Goal: Contribute content

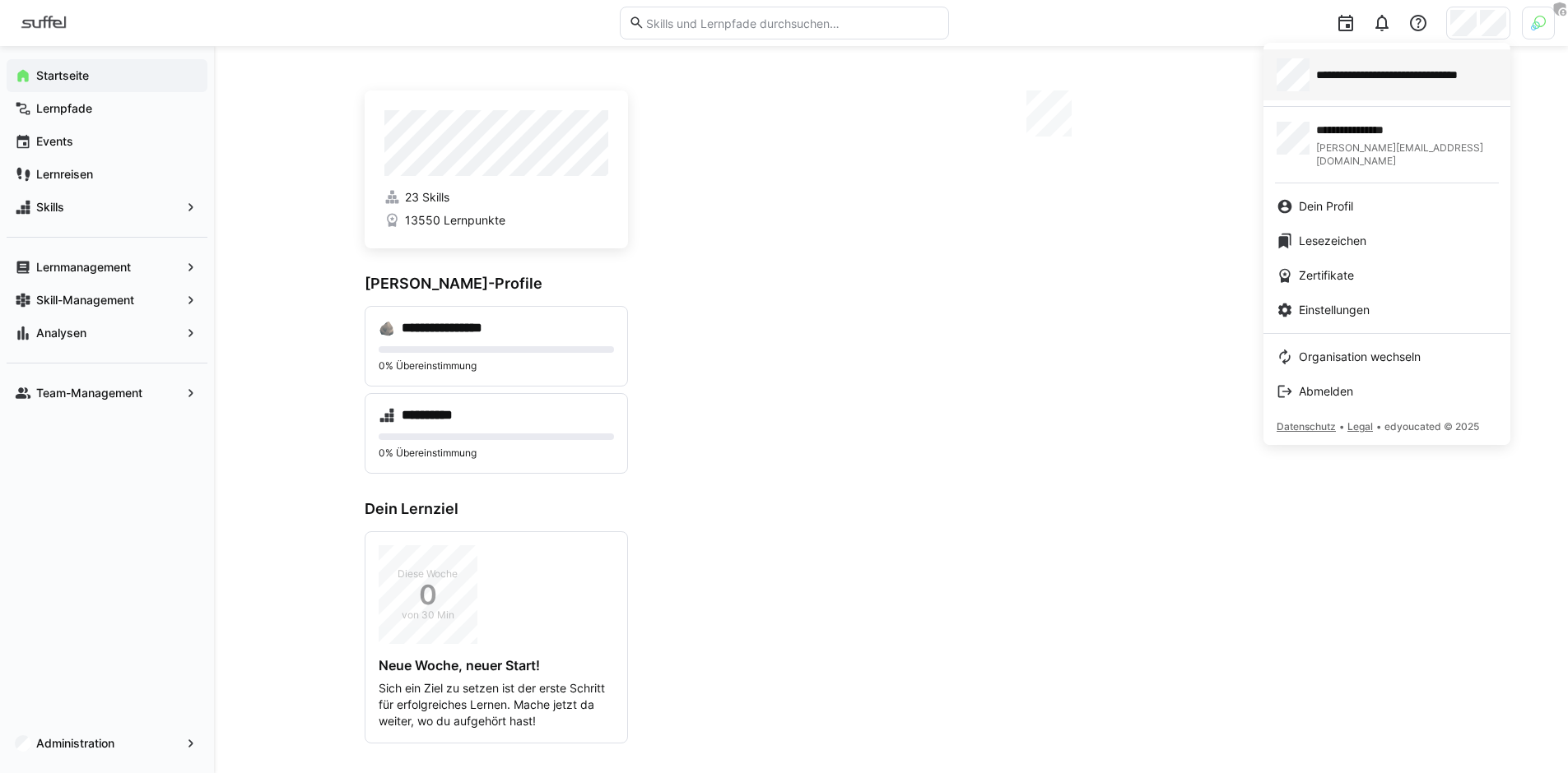
click at [1380, 86] on div "**********" at bounding box center [1386, 75] width 221 height 32
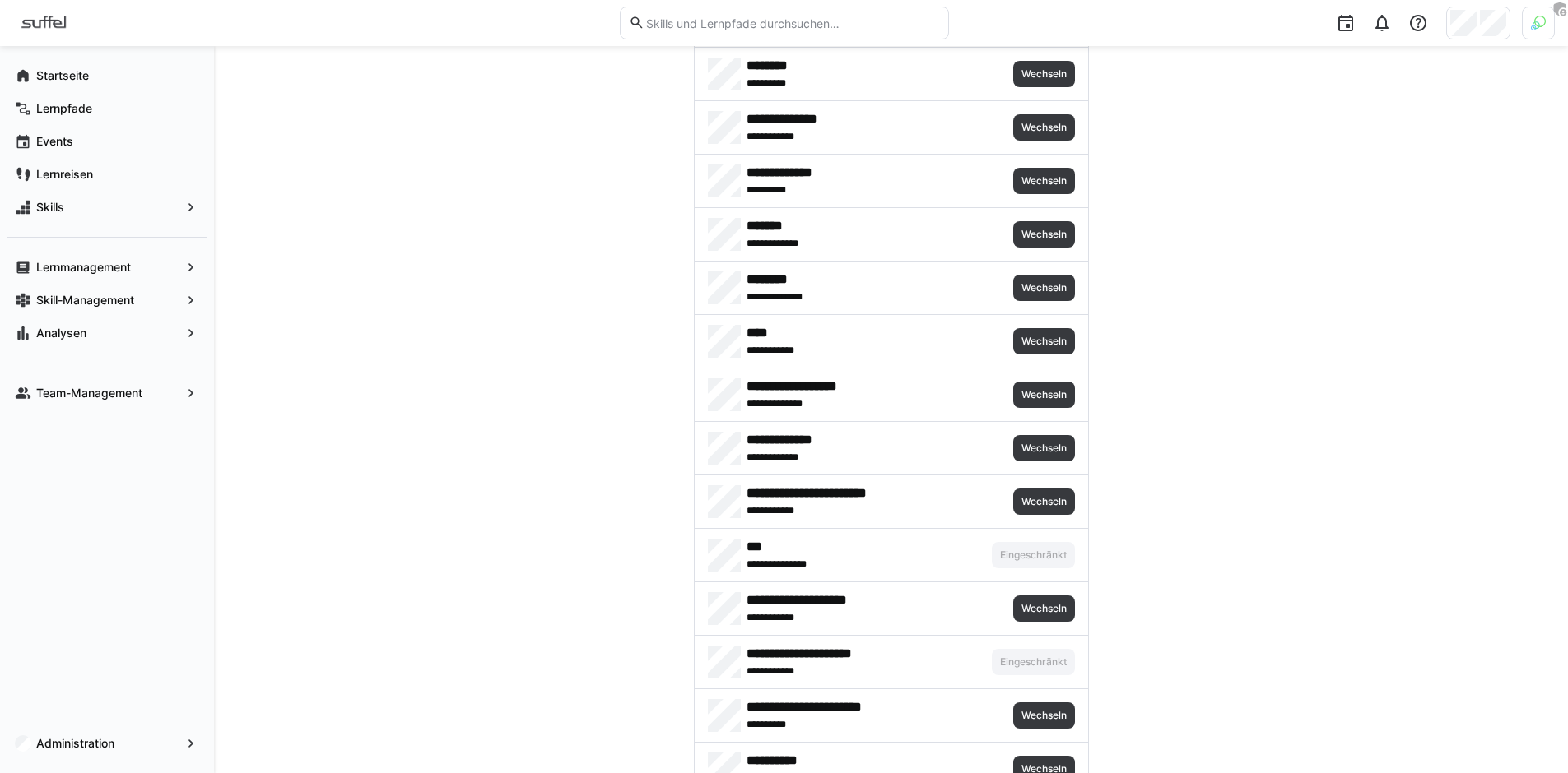
scroll to position [7430, 0]
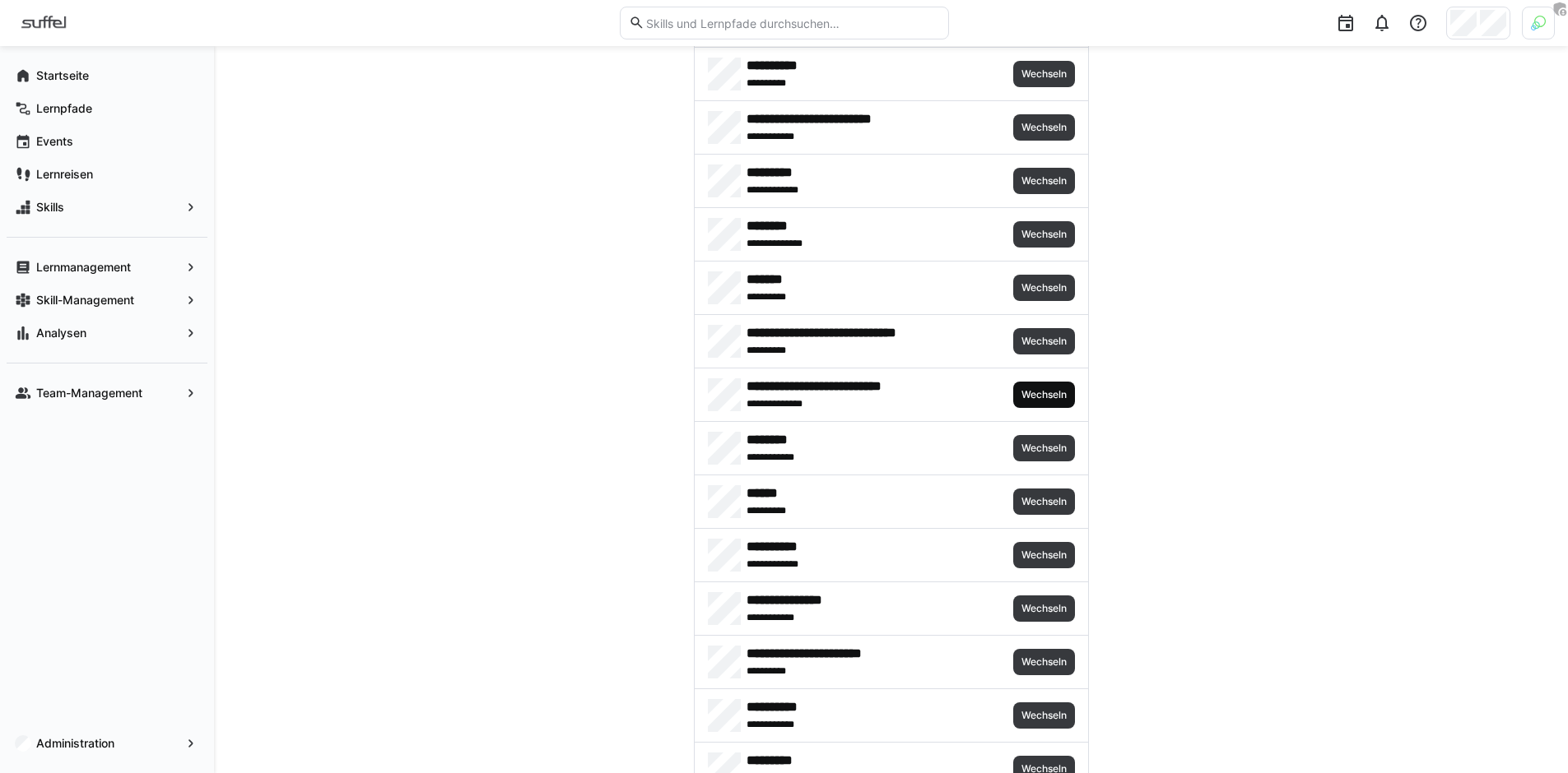
click at [1013, 386] on span "Wechseln" at bounding box center [1044, 395] width 62 height 27
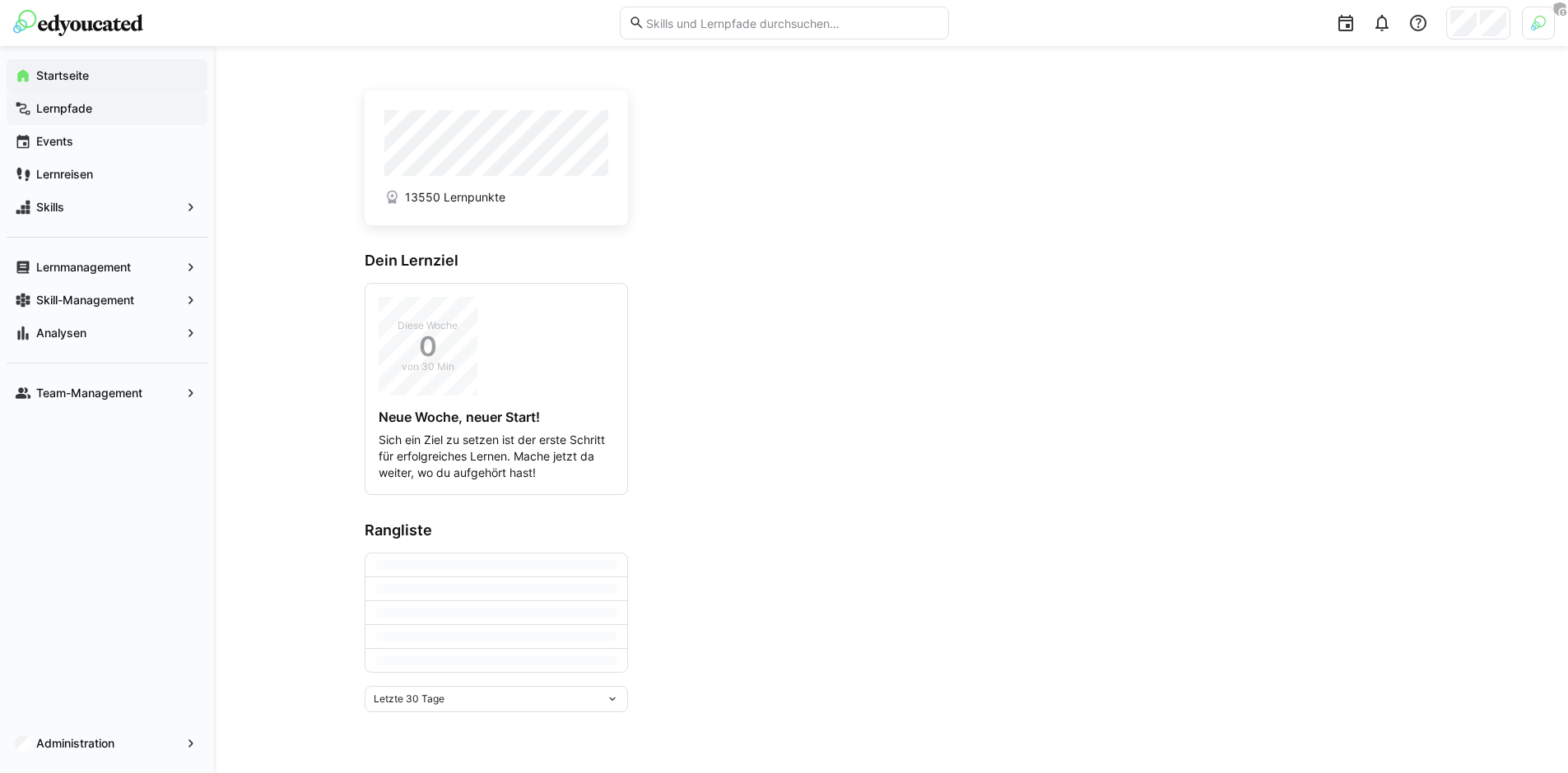
click at [104, 109] on span "Lernpfade" at bounding box center [116, 108] width 165 height 16
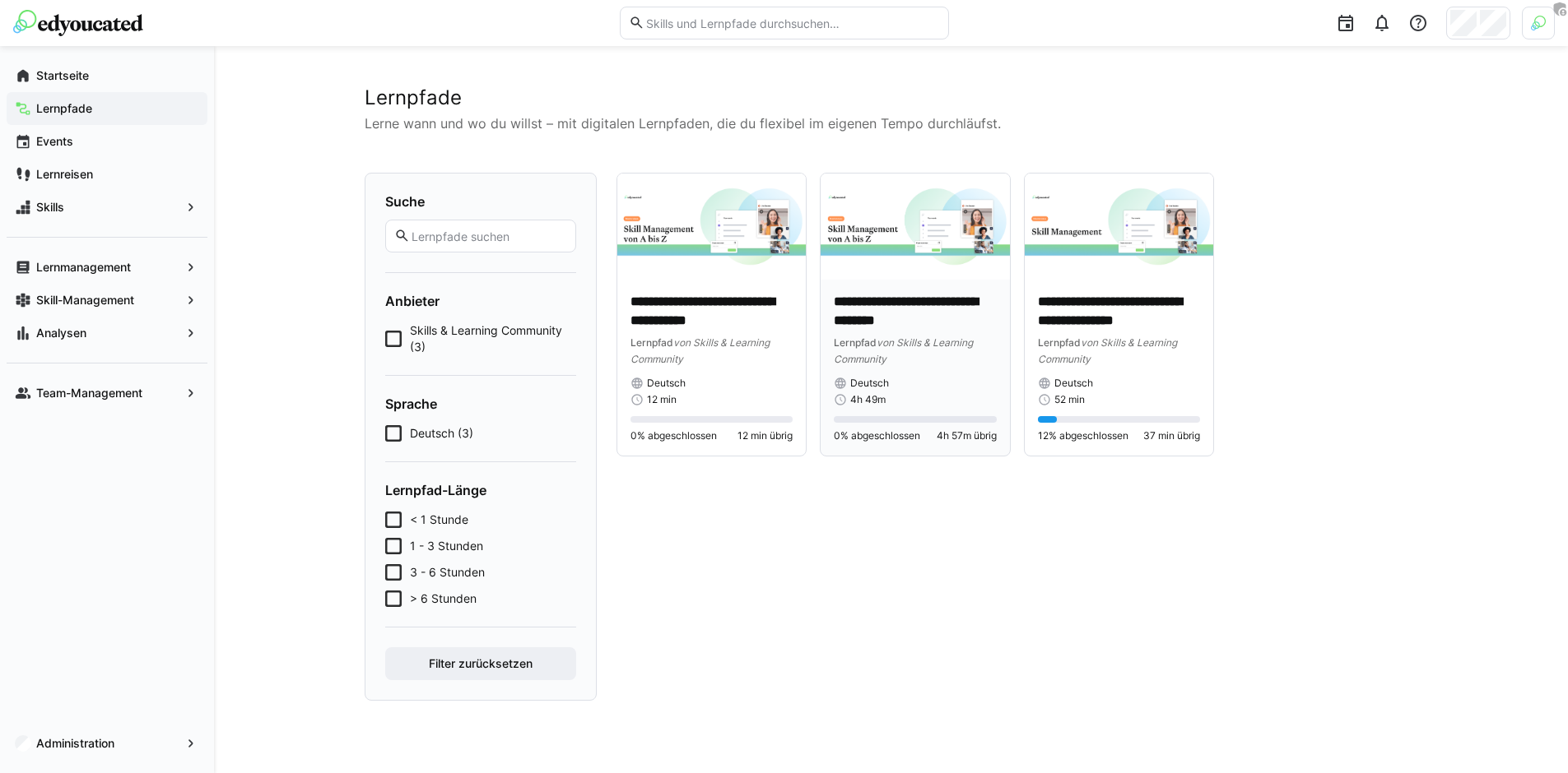
click at [889, 316] on p "**********" at bounding box center [915, 311] width 163 height 38
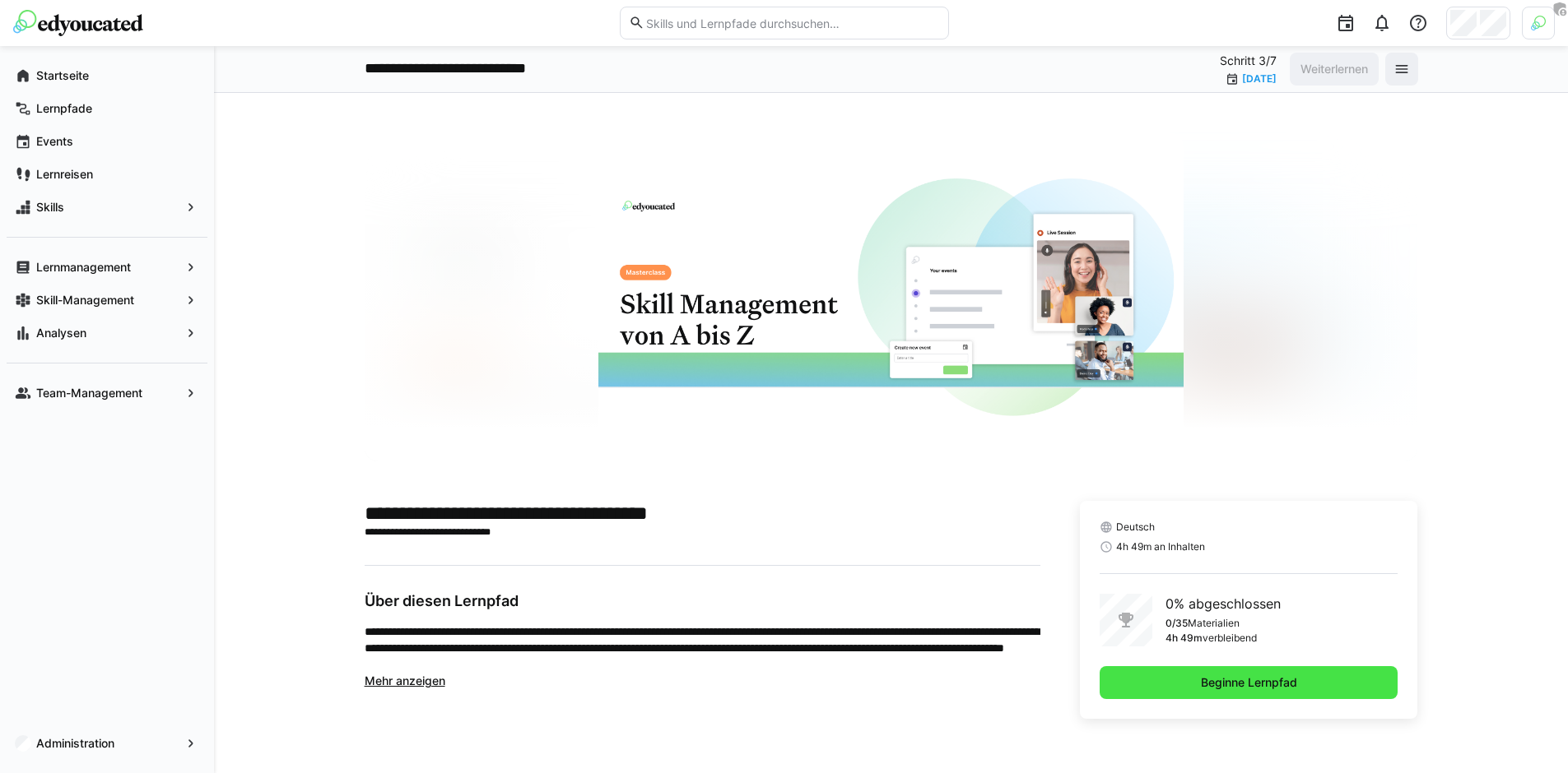
click at [1212, 681] on span "Beginne Lernpfad" at bounding box center [1249, 682] width 101 height 16
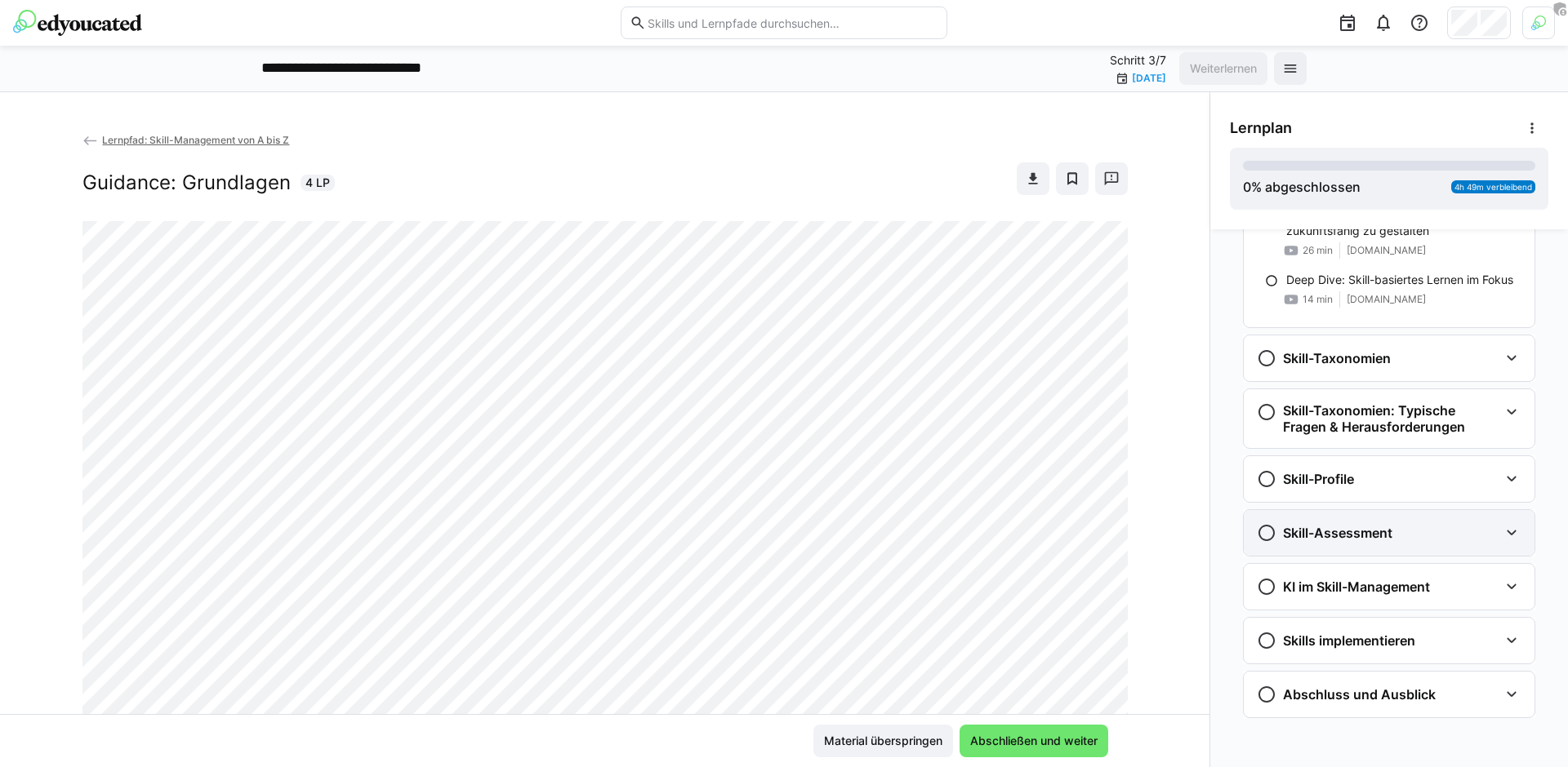
scroll to position [167, 0]
click at [1408, 530] on div "Skill-Assessment" at bounding box center [1377, 531] width 242 height 20
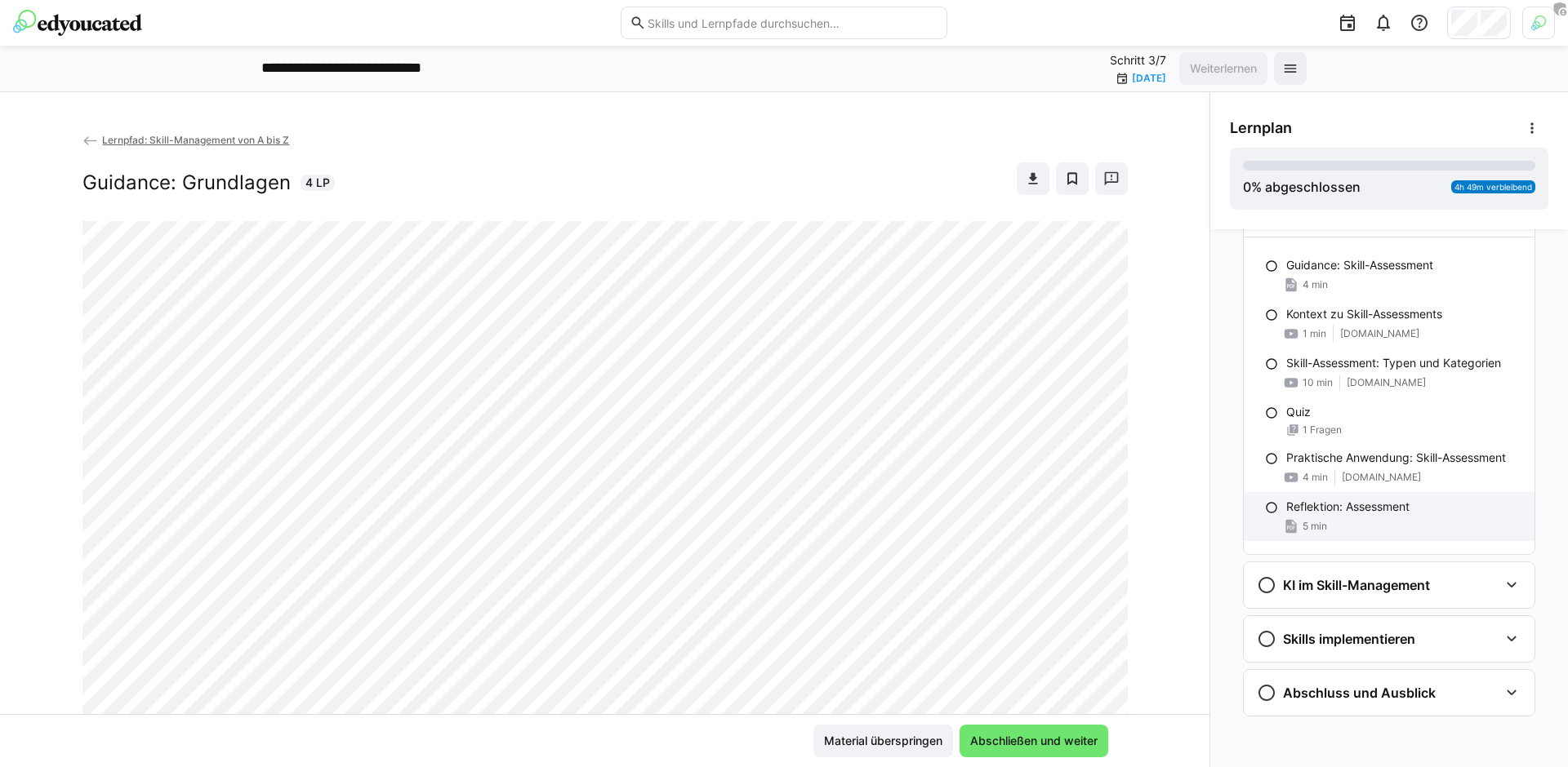
click at [1397, 519] on div "5 min" at bounding box center [1404, 526] width 235 height 16
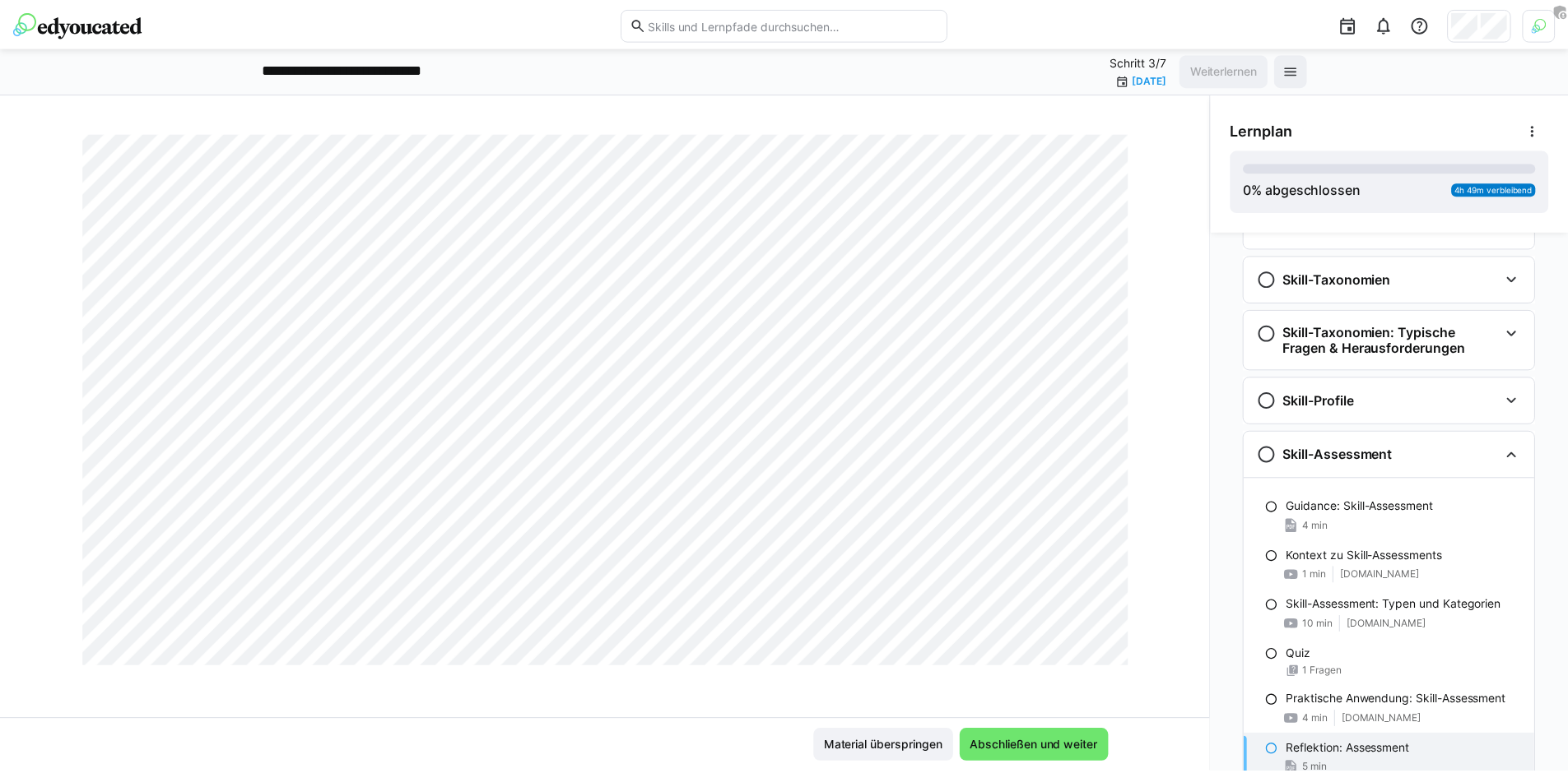
scroll to position [460, 0]
click at [103, 32] on img at bounding box center [78, 23] width 130 height 27
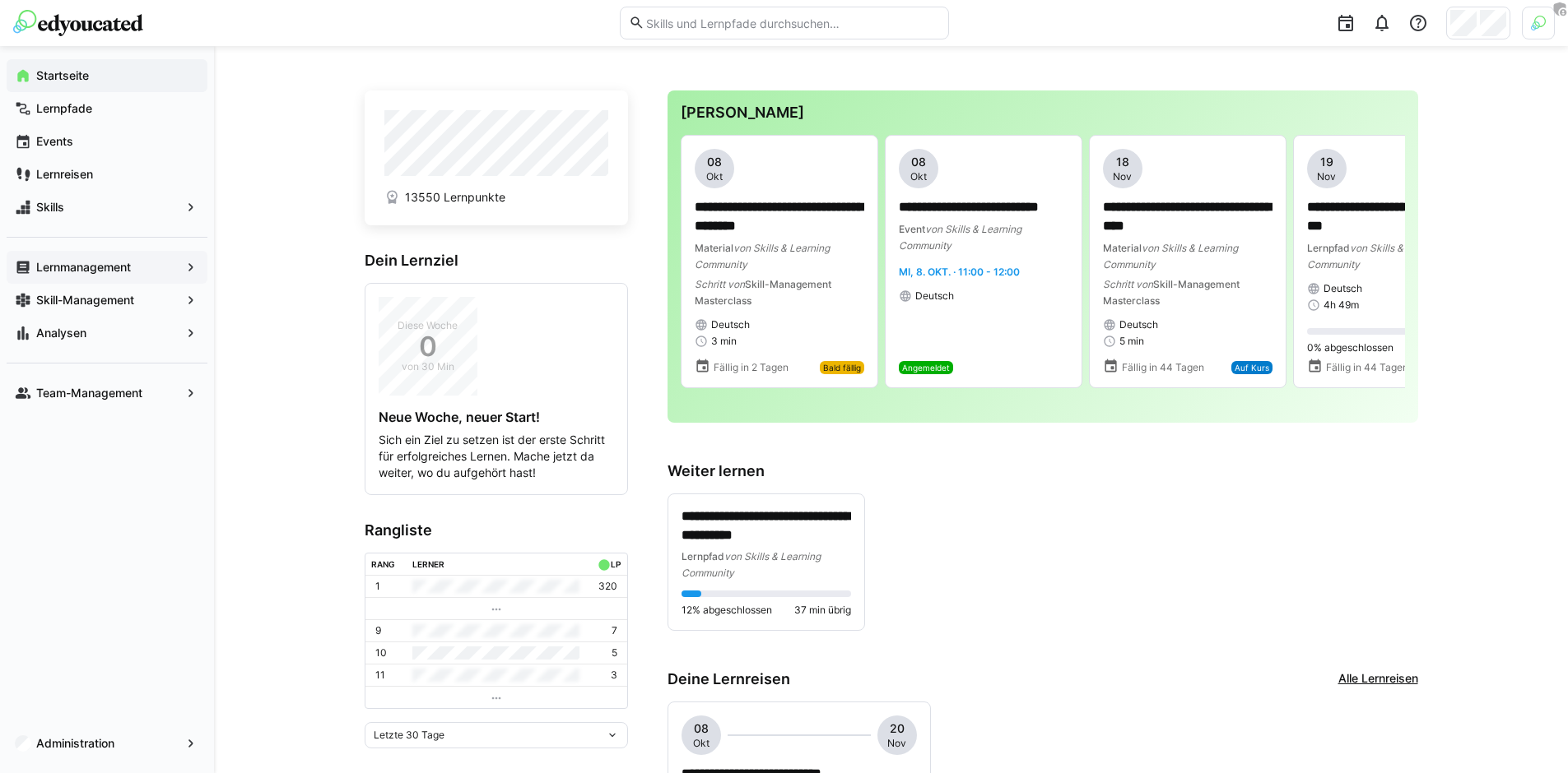
click at [142, 274] on span "Lernmanagement" at bounding box center [106, 267] width 146 height 16
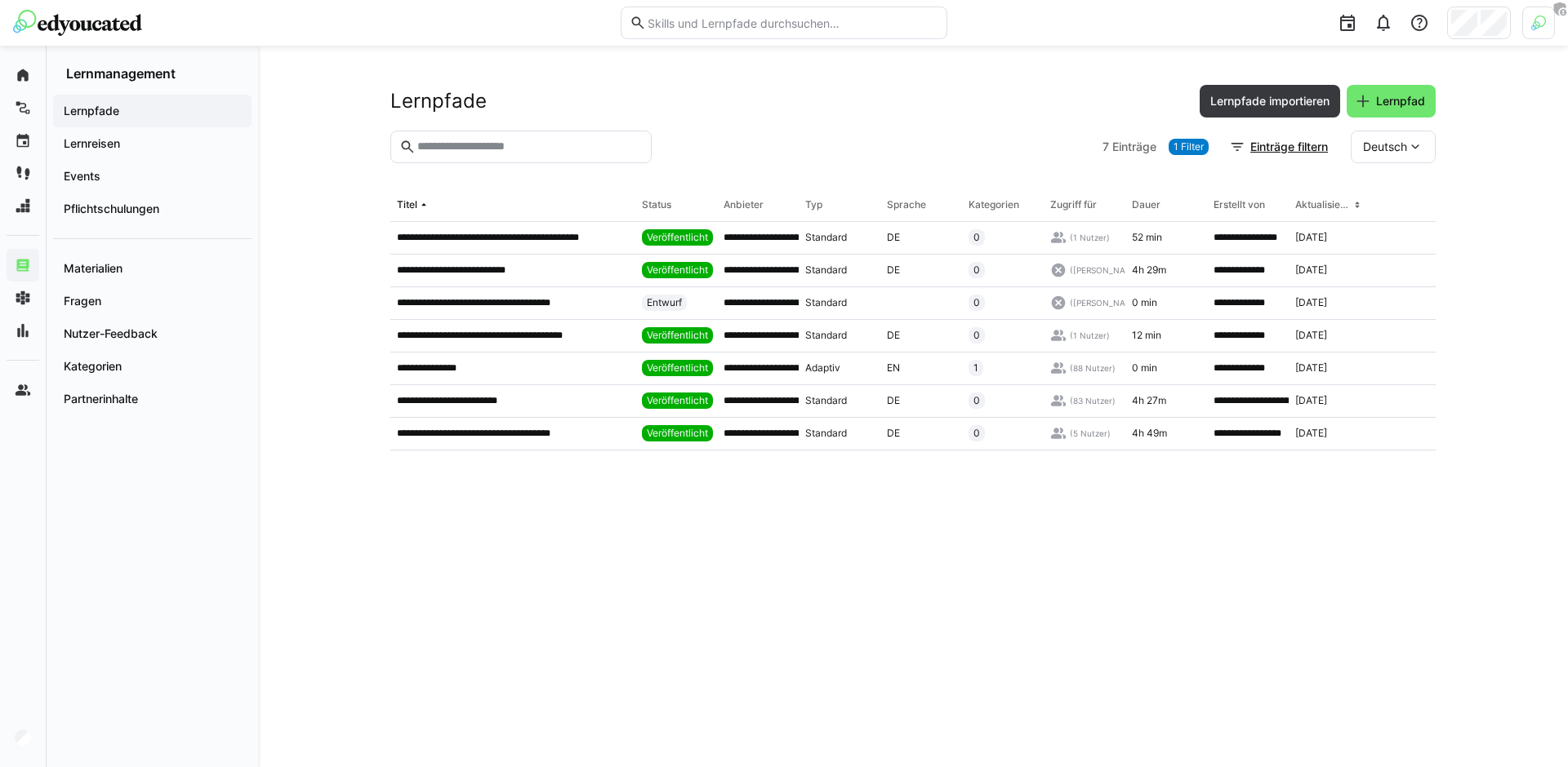
click at [894, 75] on div "**********" at bounding box center [913, 406] width 1310 height 721
click at [0, 0] on app-navigation-label "Lernreisen" at bounding box center [0, 0] width 0 height 0
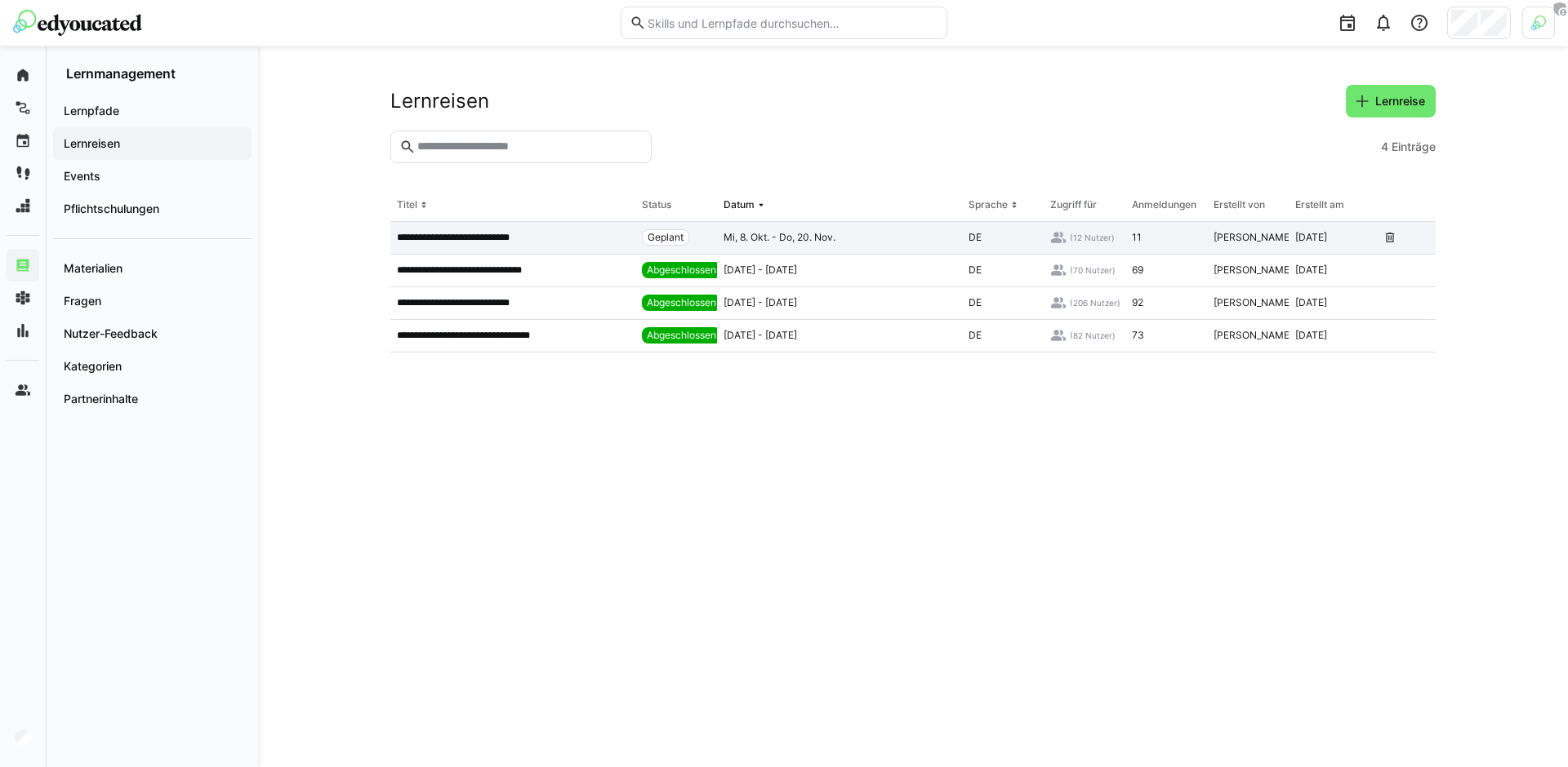
click at [489, 240] on p "**********" at bounding box center [469, 238] width 144 height 13
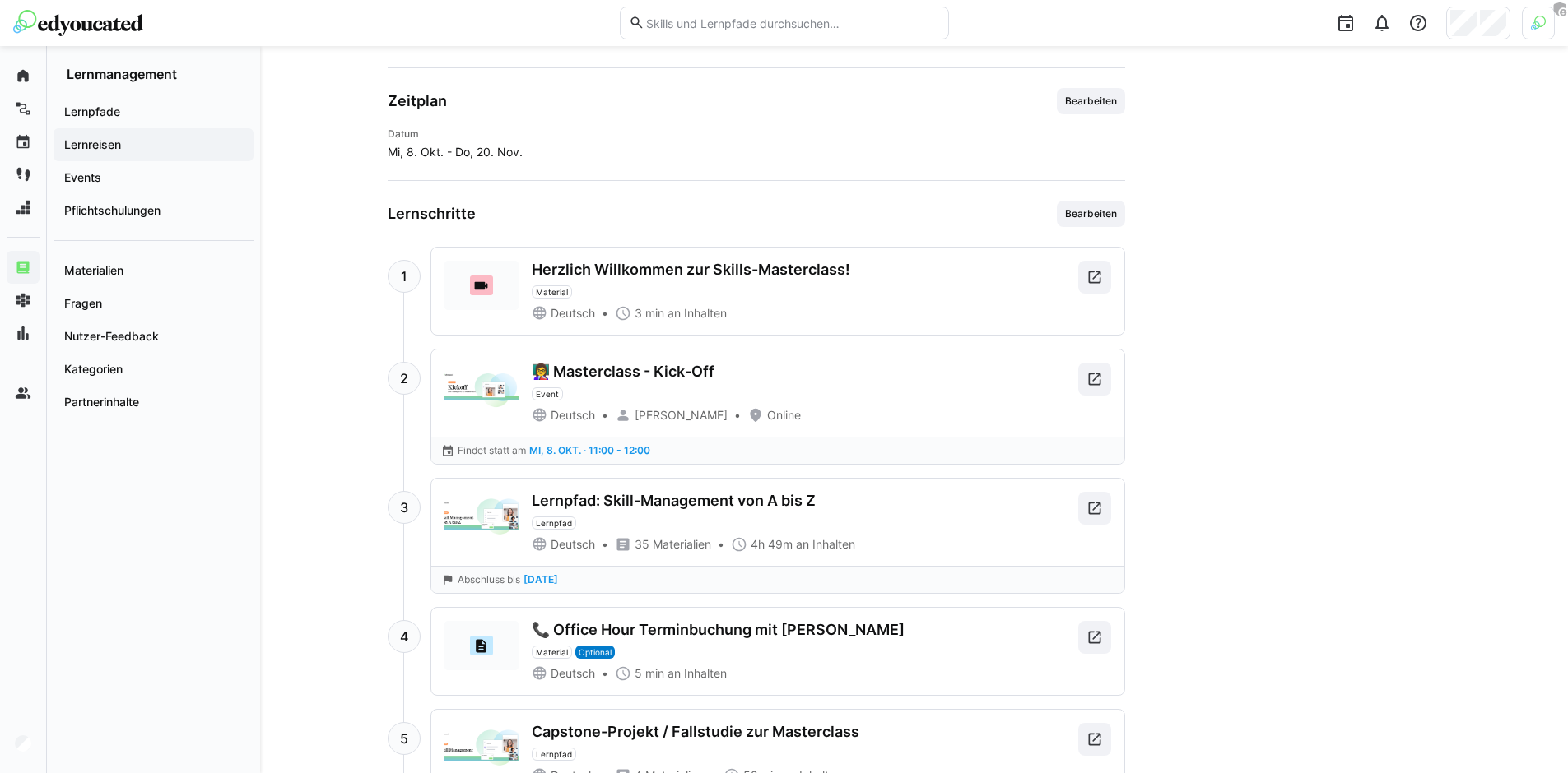
scroll to position [704, 0]
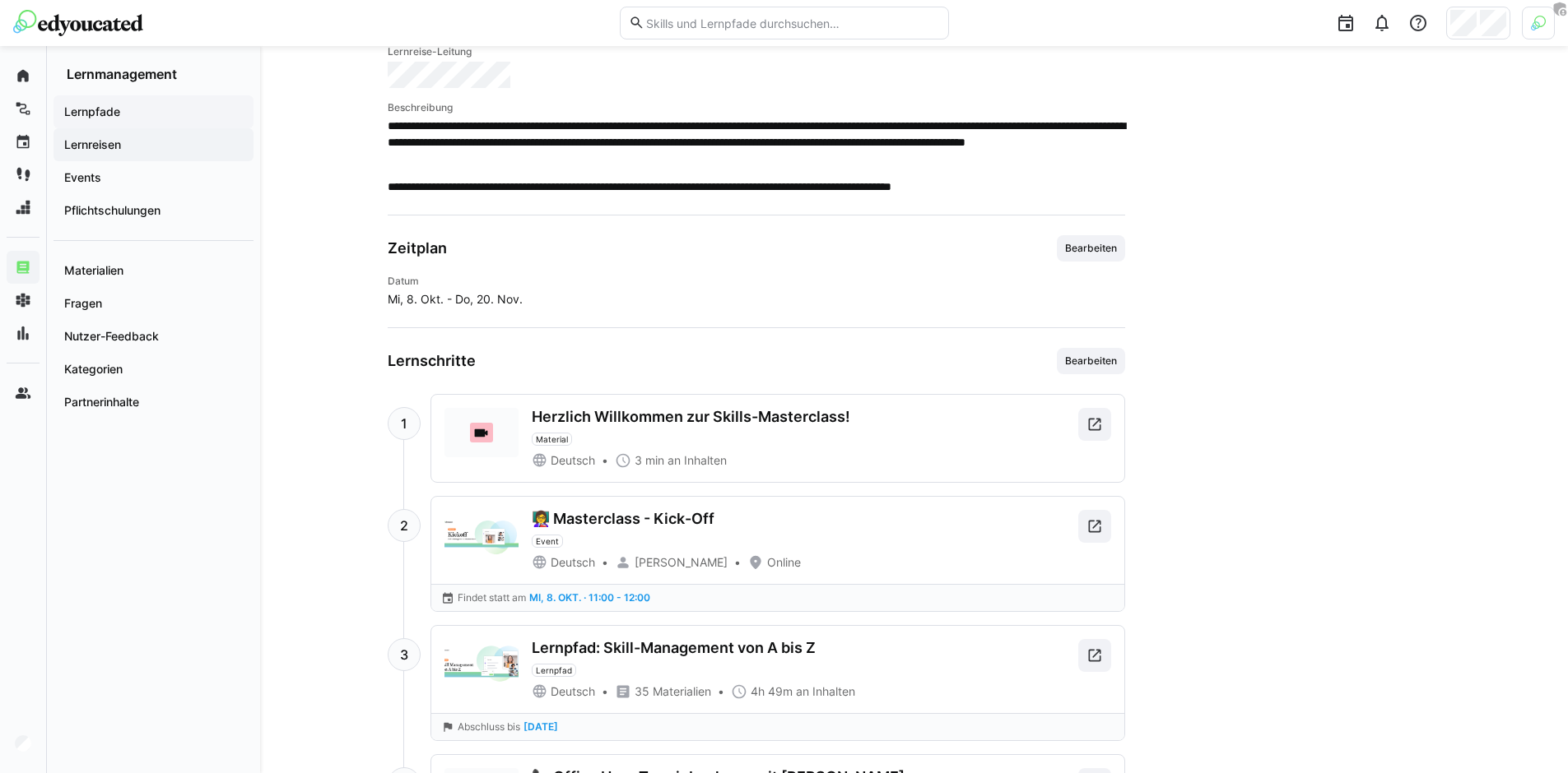
click at [0, 0] on app-navigation-label "Lernpfade" at bounding box center [0, 0] width 0 height 0
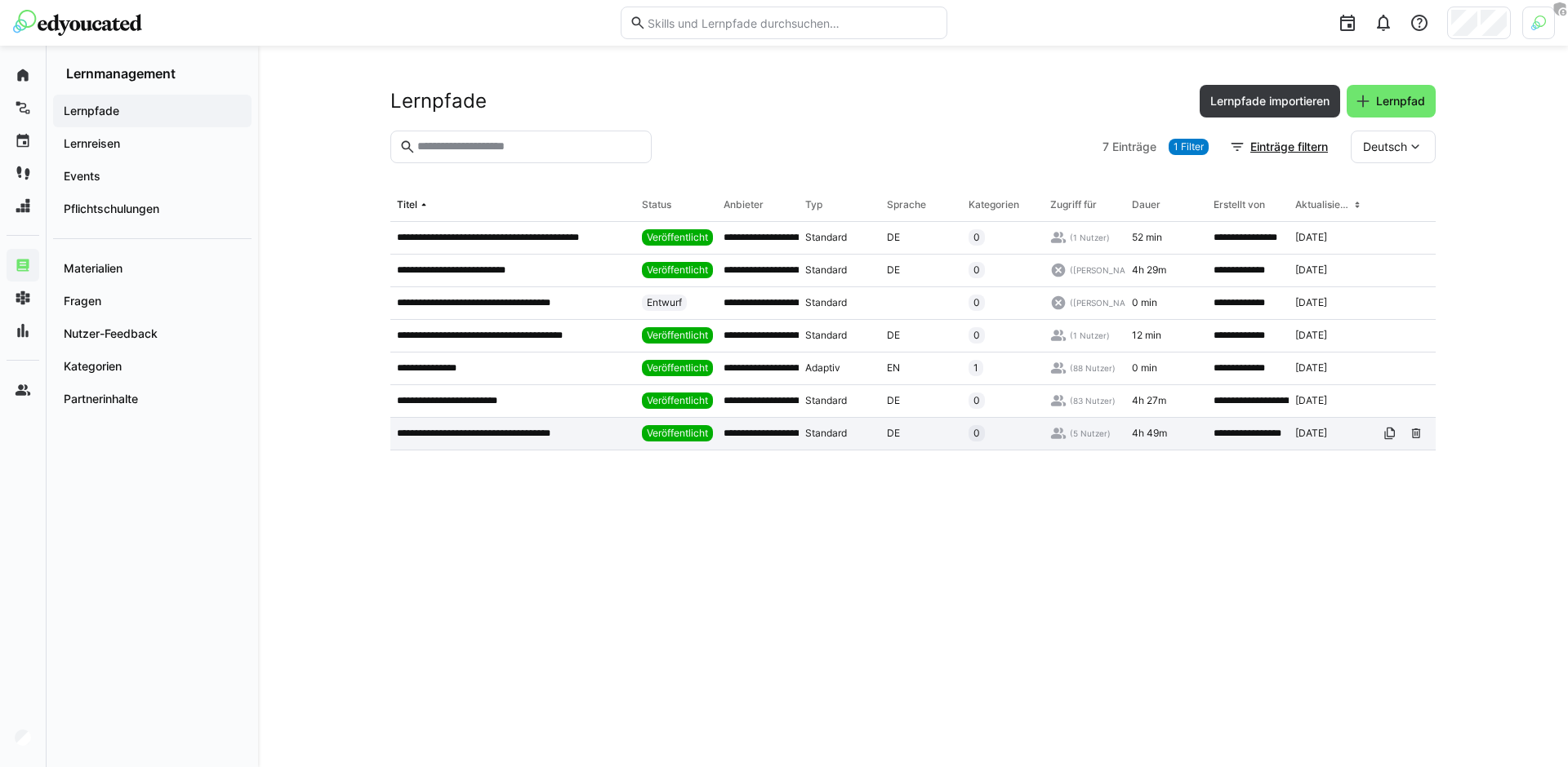
click at [477, 429] on p "**********" at bounding box center [489, 433] width 187 height 13
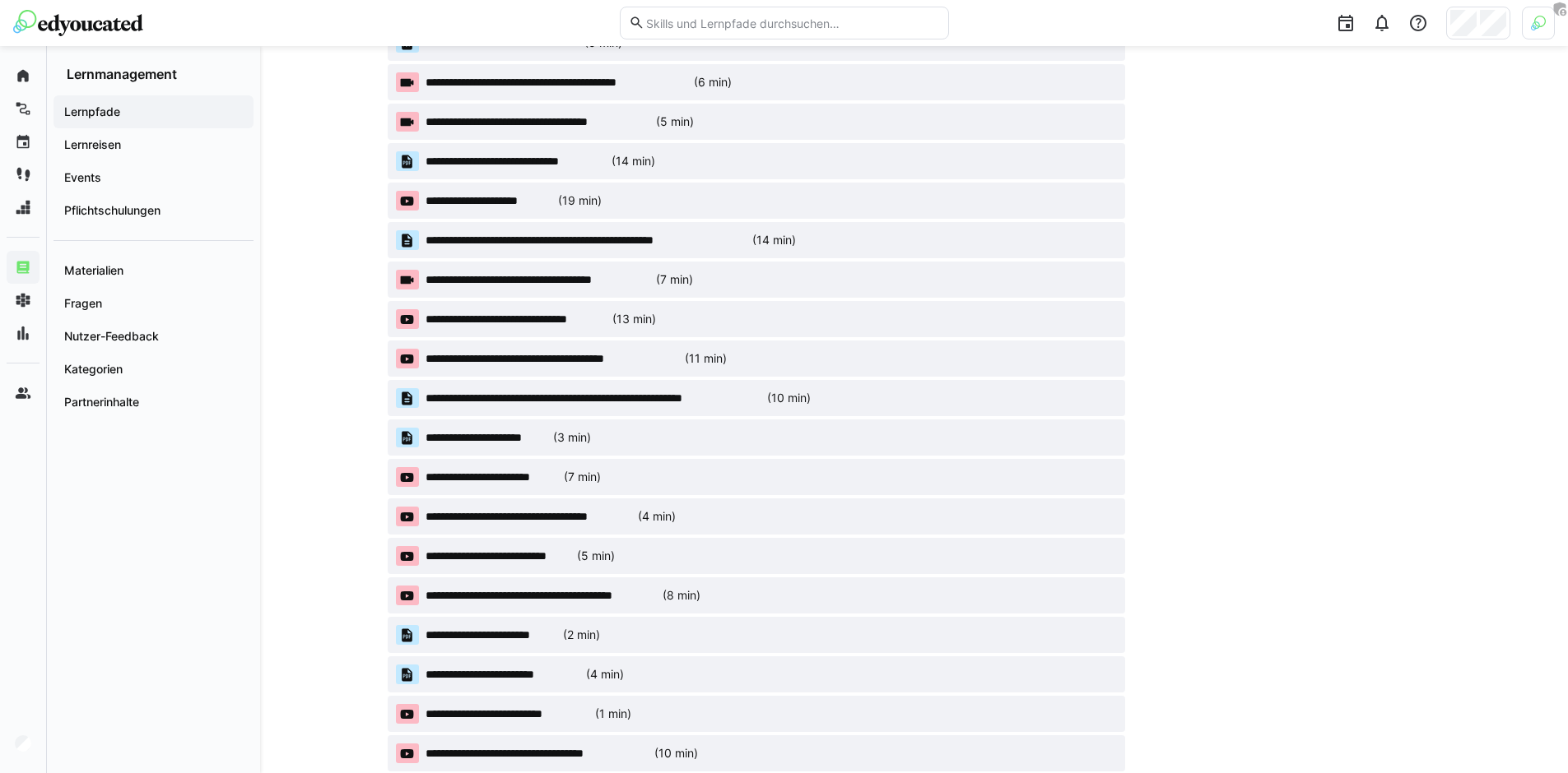
scroll to position [1202, 0]
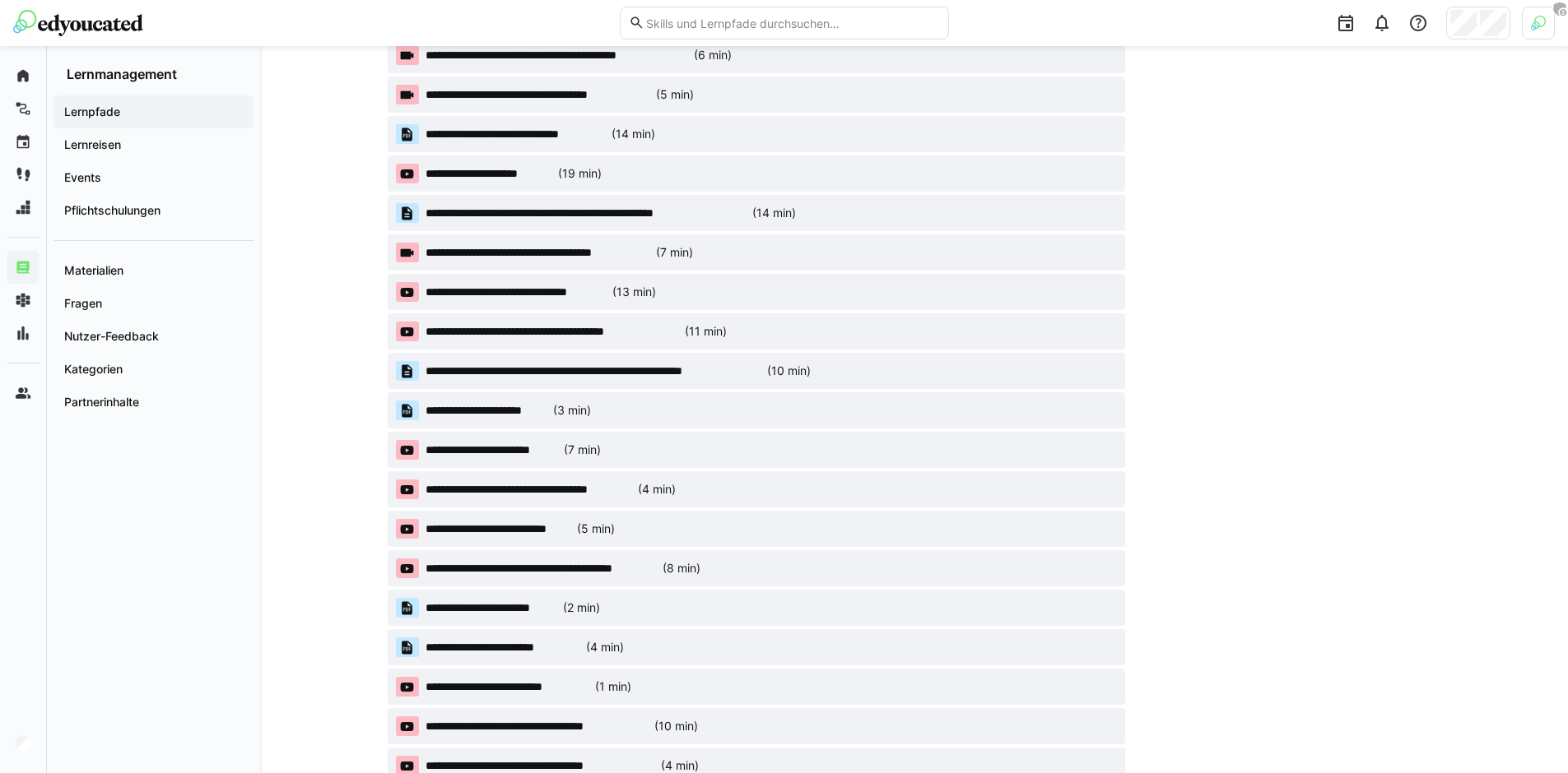
click at [592, 372] on span "**********" at bounding box center [593, 371] width 335 height 16
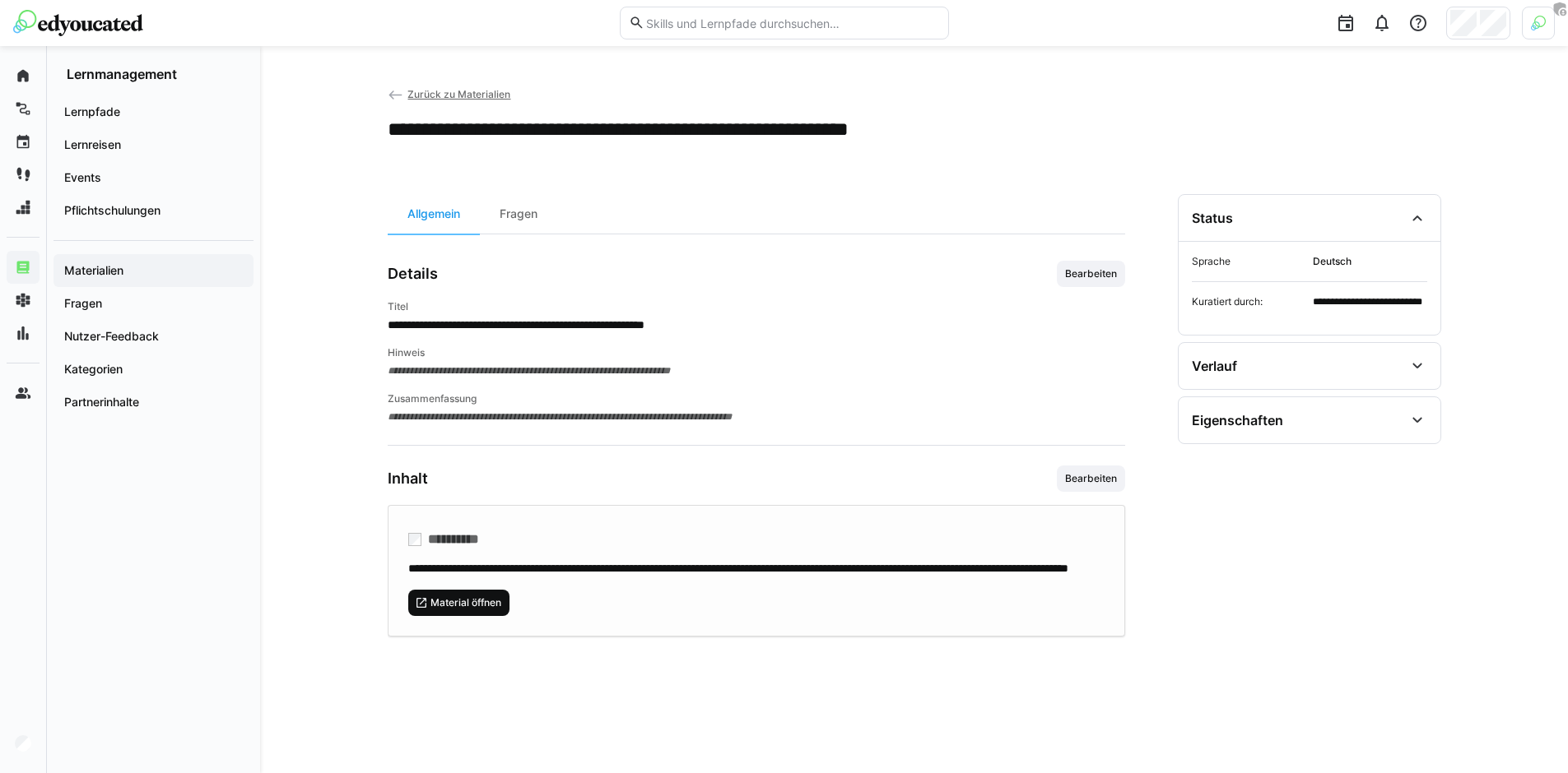
click at [462, 610] on span "Material öffnen" at bounding box center [465, 603] width 74 height 13
drag, startPoint x: 540, startPoint y: 311, endPoint x: 534, endPoint y: 284, distance: 27.7
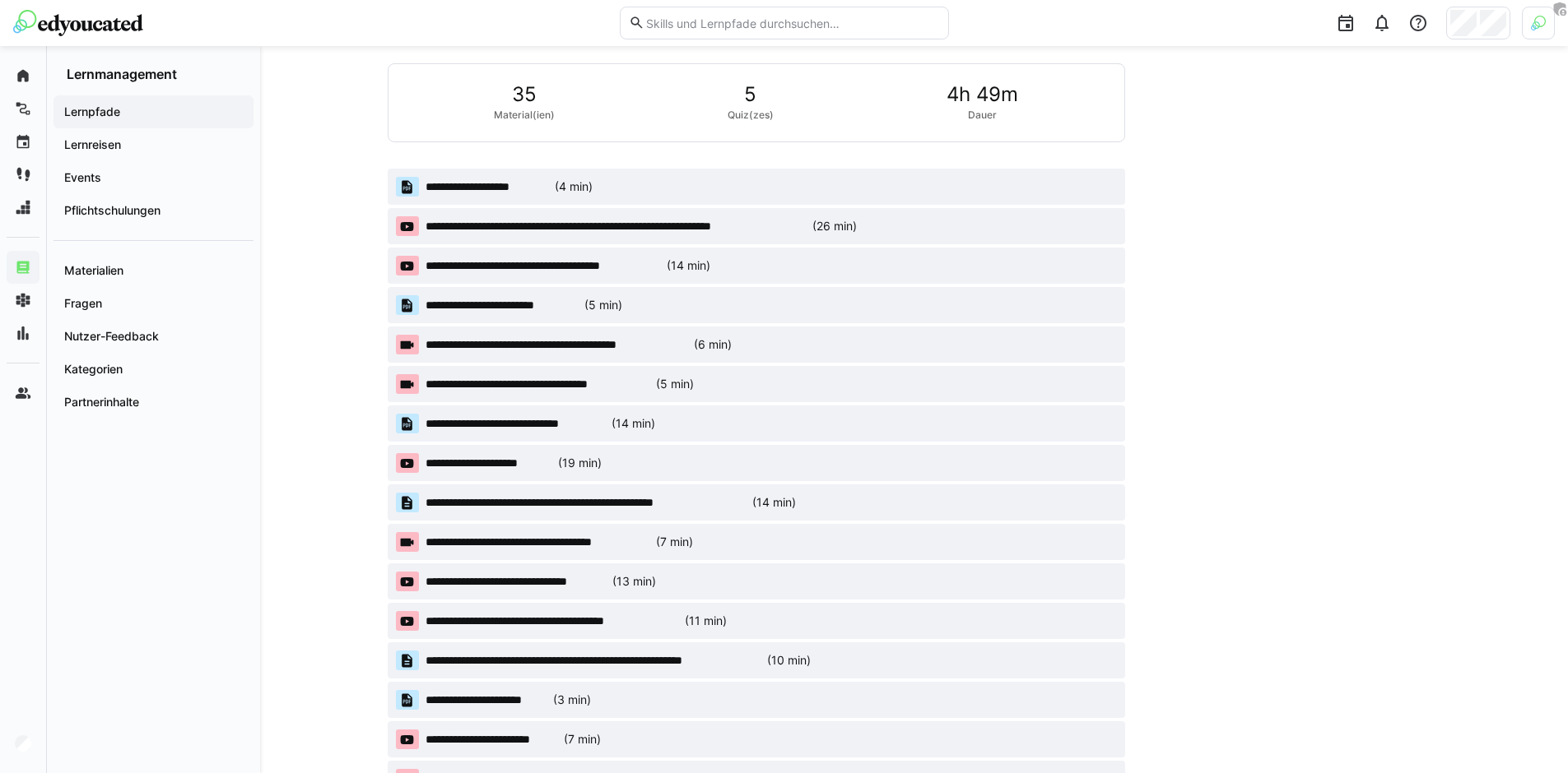
scroll to position [819, 0]
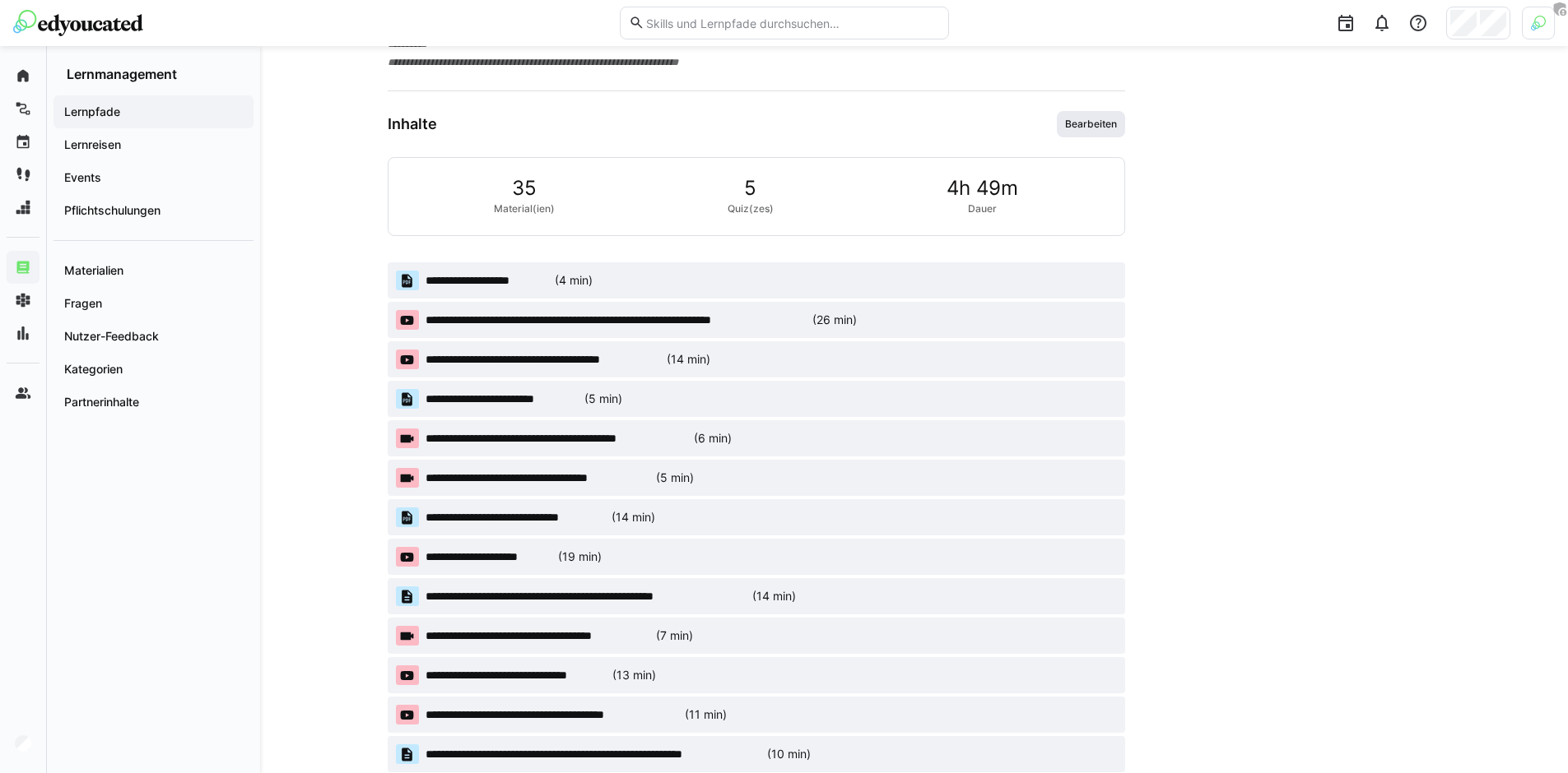
click at [1114, 112] on span "Bearbeiten" at bounding box center [1090, 124] width 68 height 27
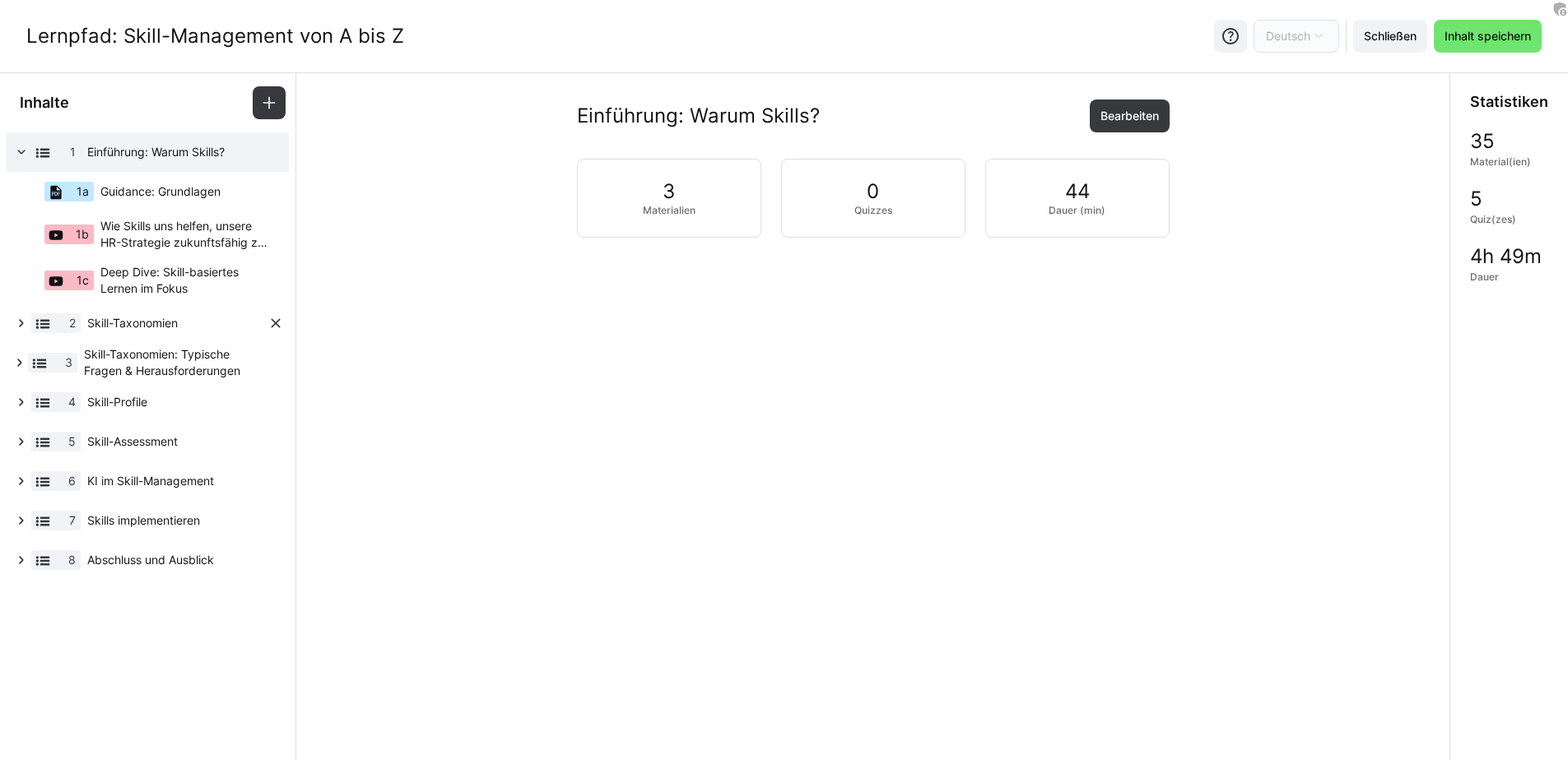
click at [27, 321] on eds-icon at bounding box center [21, 323] width 16 height 16
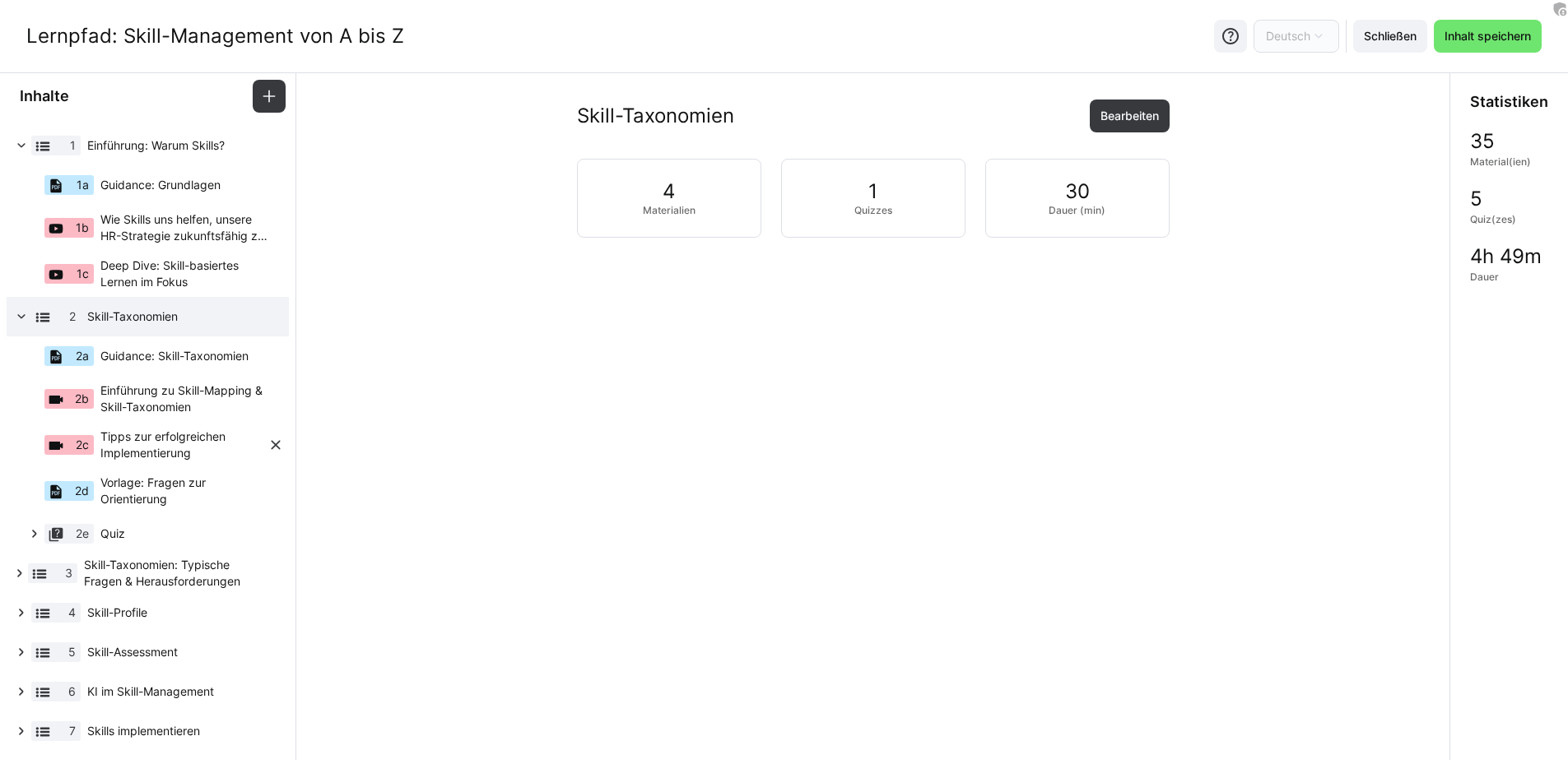
scroll to position [22, 0]
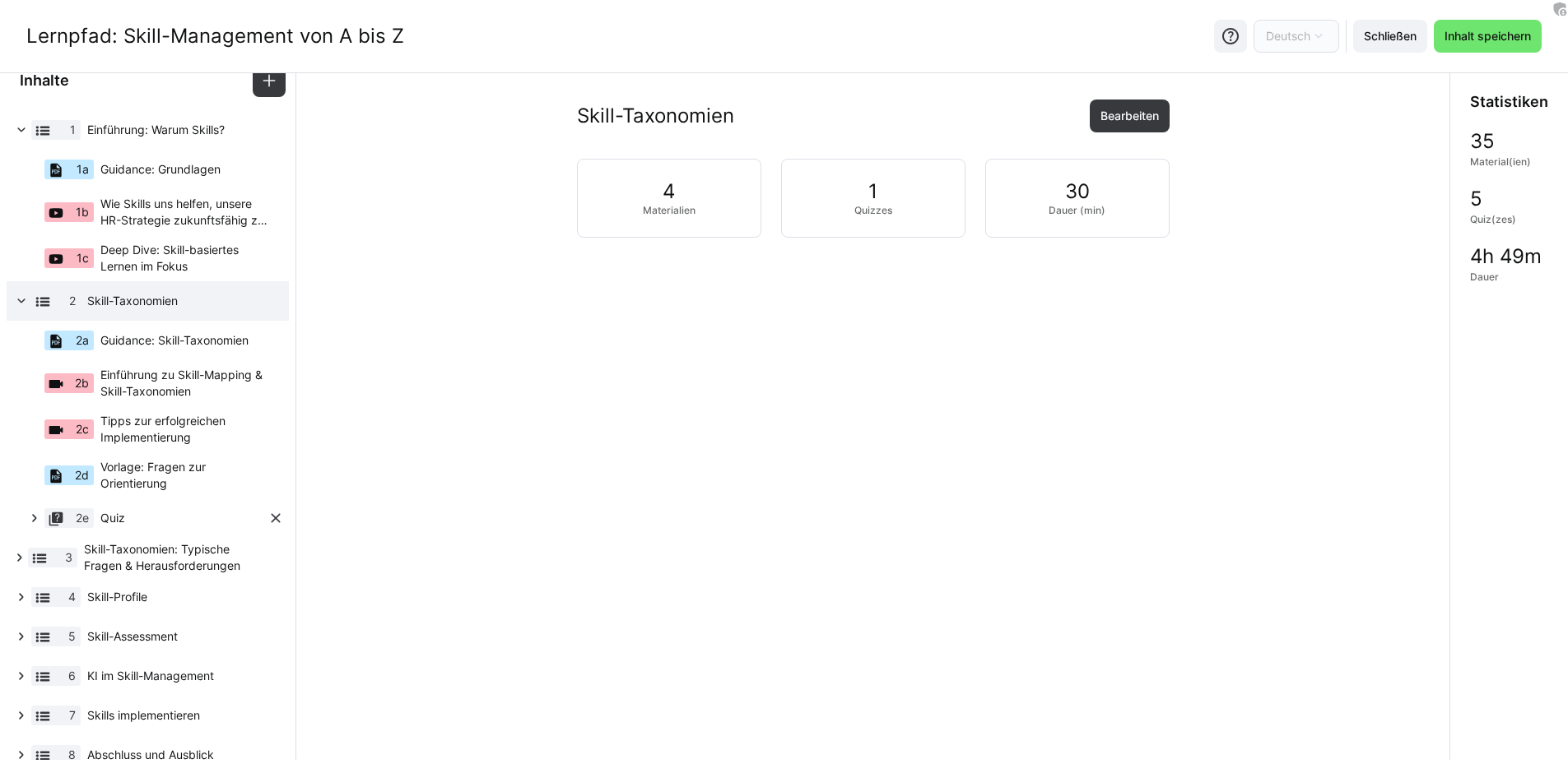
click at [139, 517] on span "Quiz" at bounding box center [184, 518] width 167 height 16
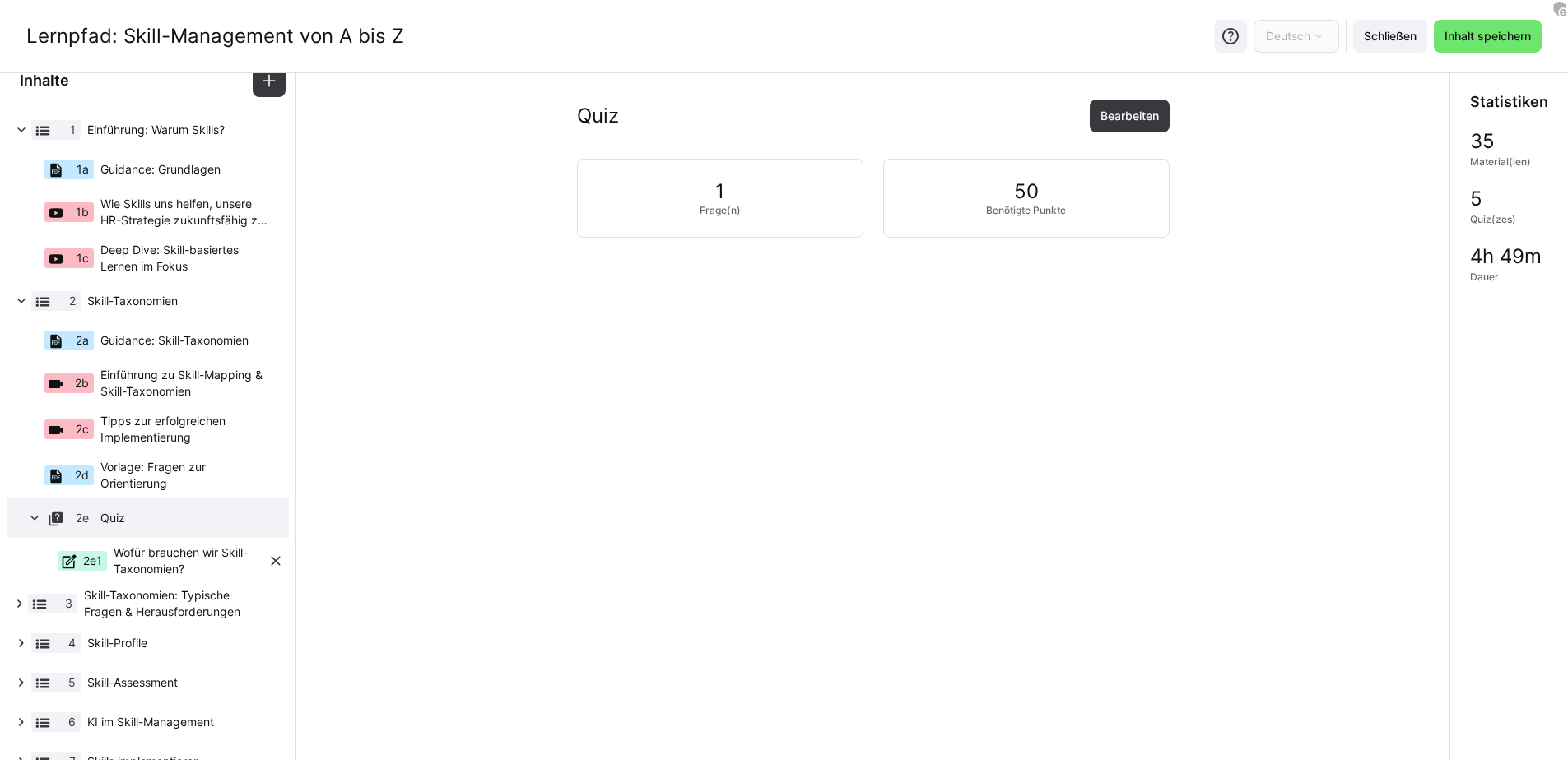
click at [184, 558] on span "Wofür brauchen wir Skill-Taxonomien?" at bounding box center [190, 561] width 154 height 32
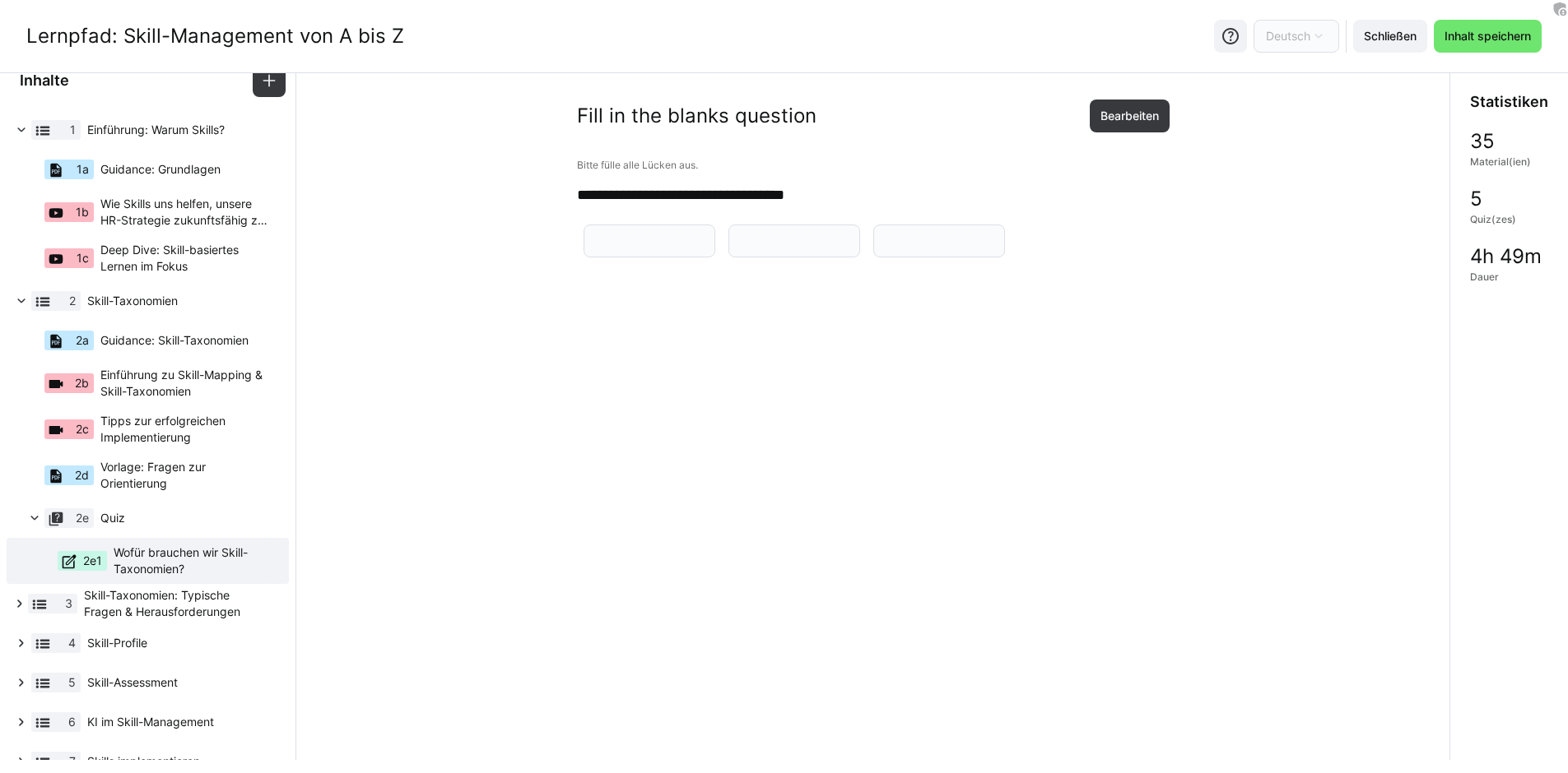
click at [623, 263] on app-question-sheet-container at bounding box center [794, 241] width 434 height 43
click at [700, 263] on app-question-sheet-container at bounding box center [794, 241] width 434 height 43
click at [706, 248] on input "text" at bounding box center [649, 240] width 114 height 14
click at [792, 263] on app-question-sheet-container at bounding box center [794, 241] width 434 height 43
click at [1124, 119] on span "Bearbeiten" at bounding box center [1129, 116] width 63 height 16
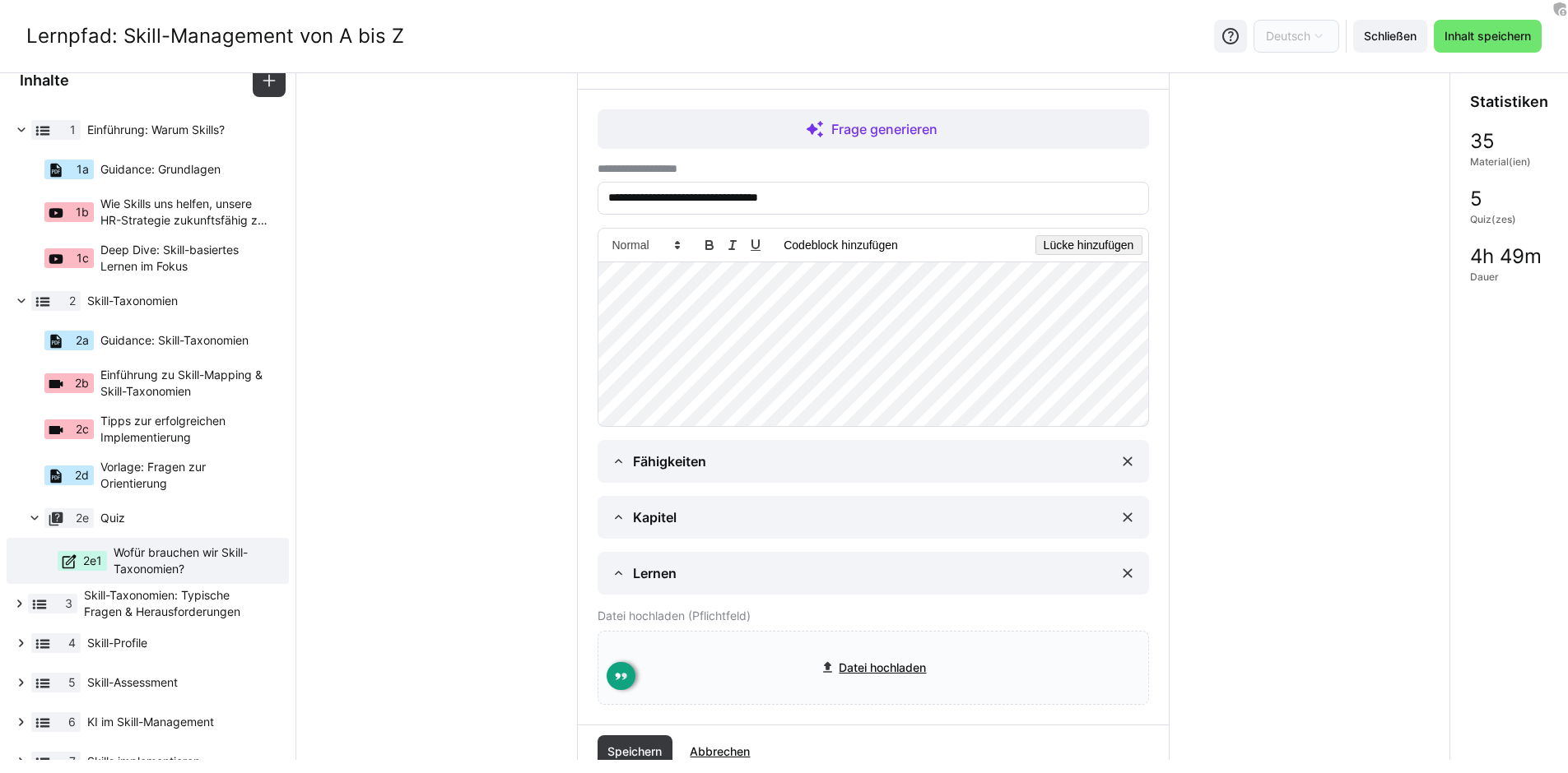
scroll to position [202, 0]
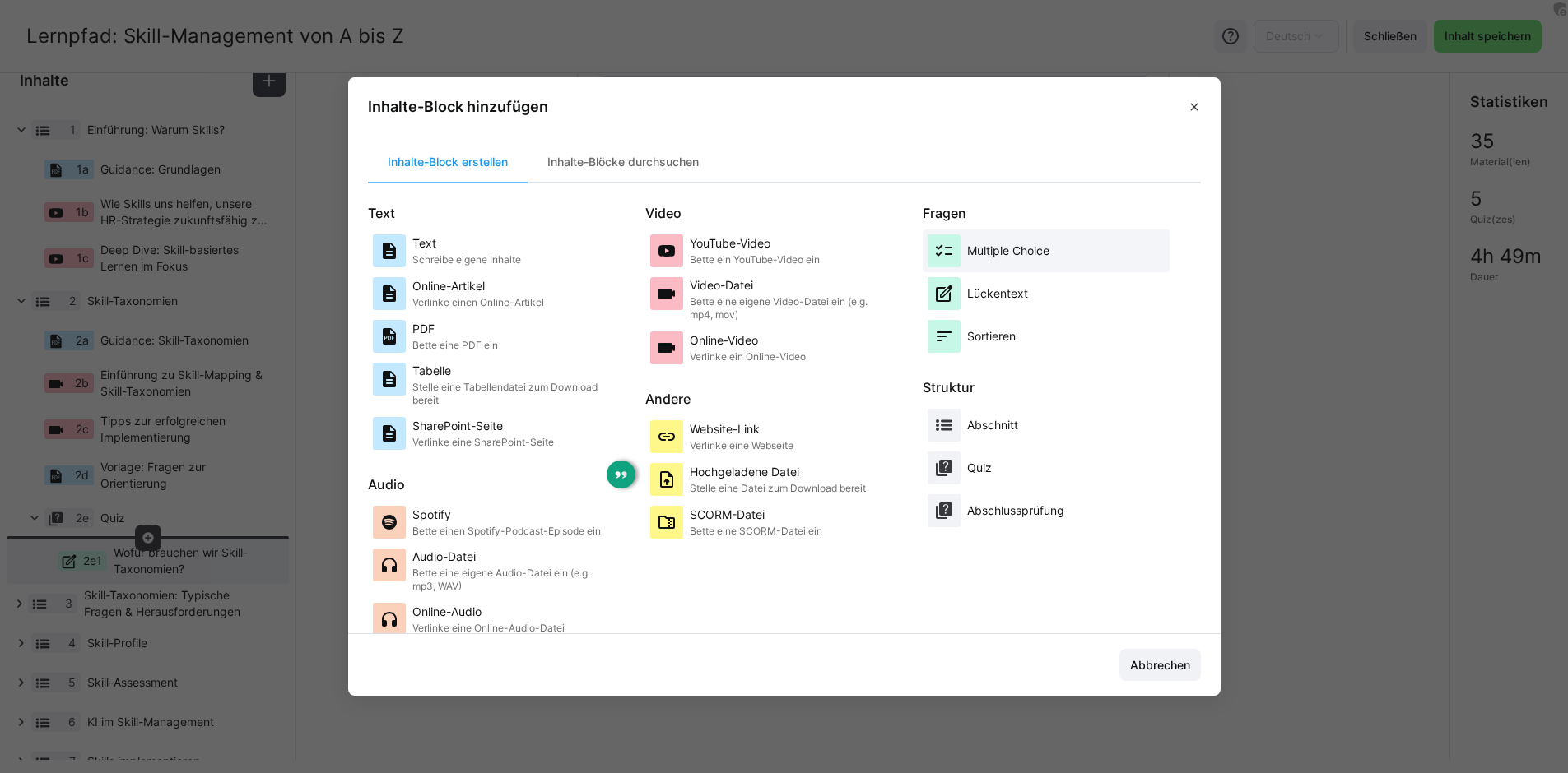
click at [1053, 250] on div "Multiple Choice" at bounding box center [1046, 250] width 237 height 32
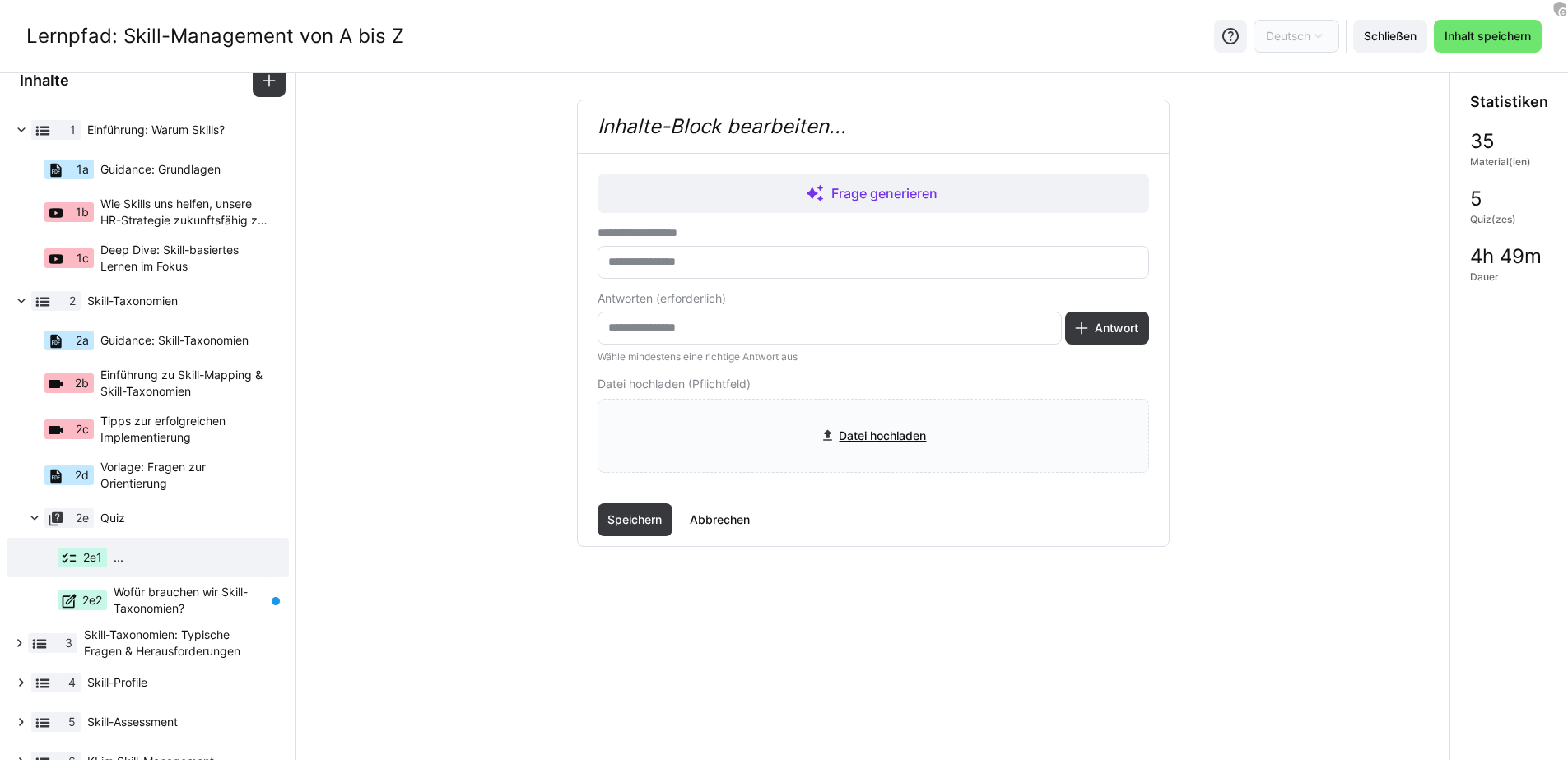
scroll to position [0, 0]
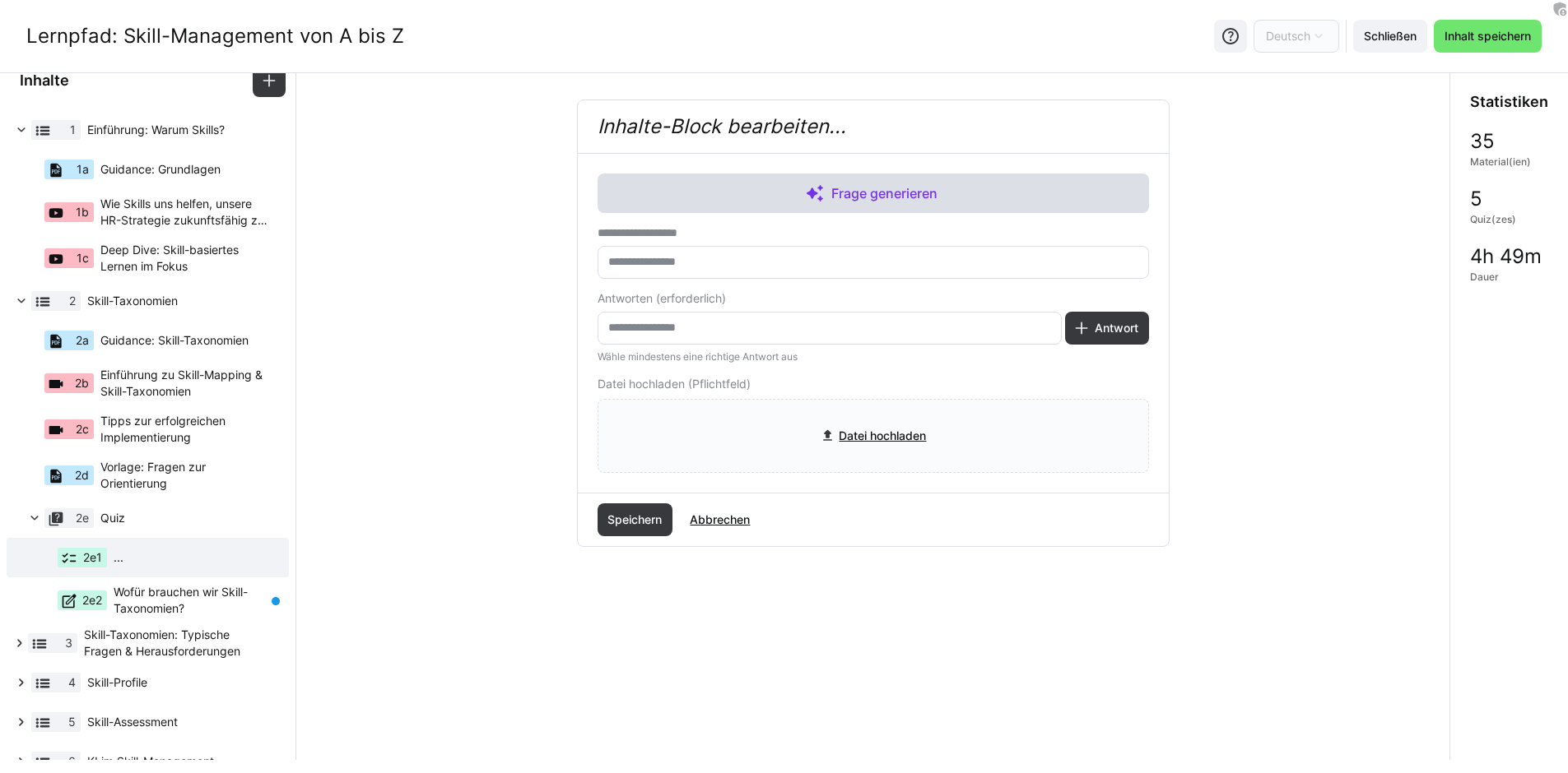
click at [854, 198] on span "Frage generieren" at bounding box center [884, 193] width 113 height 20
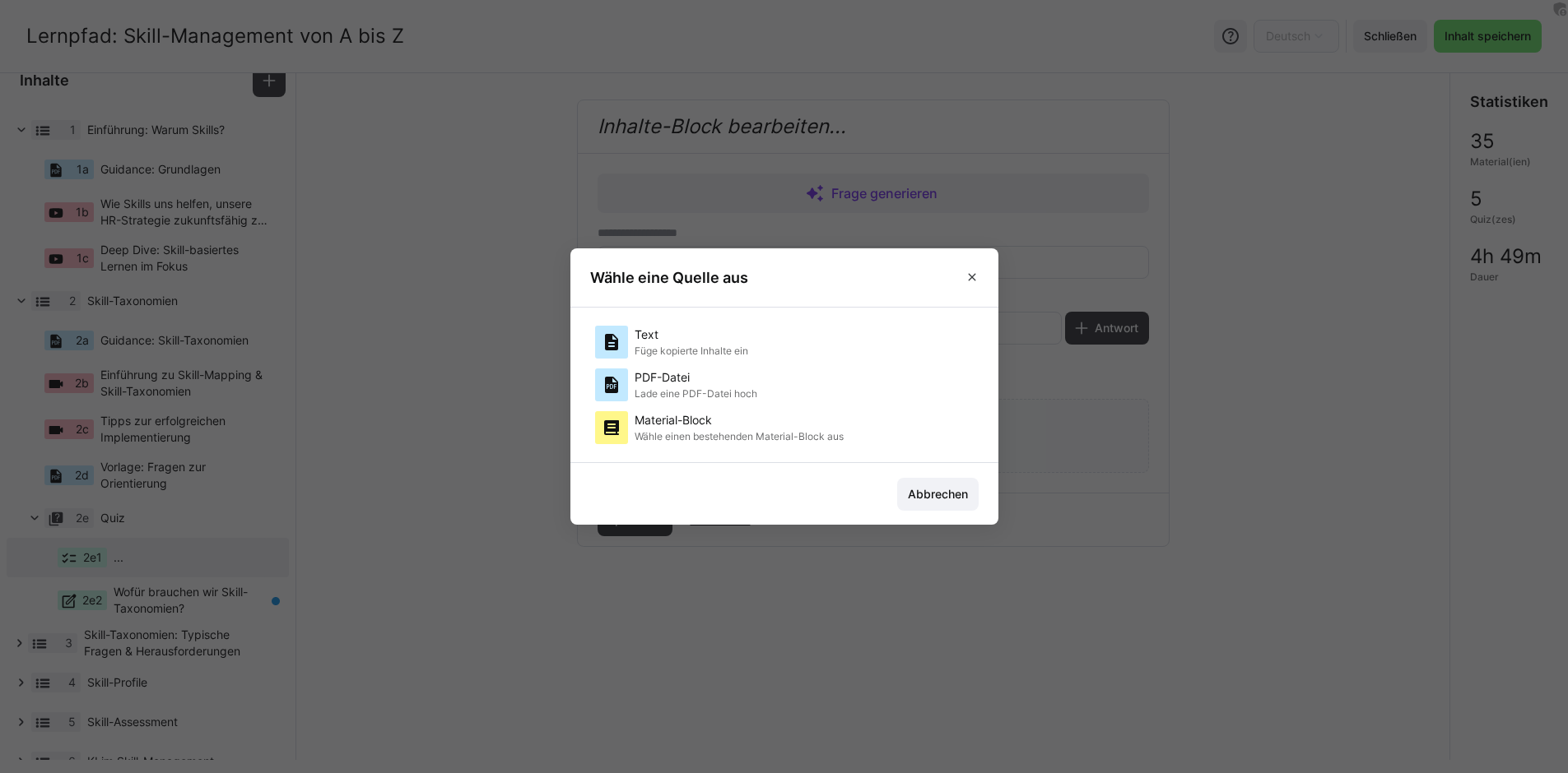
click at [699, 343] on div "Text Füge kopierte Inhalte ein" at bounding box center [691, 342] width 114 height 32
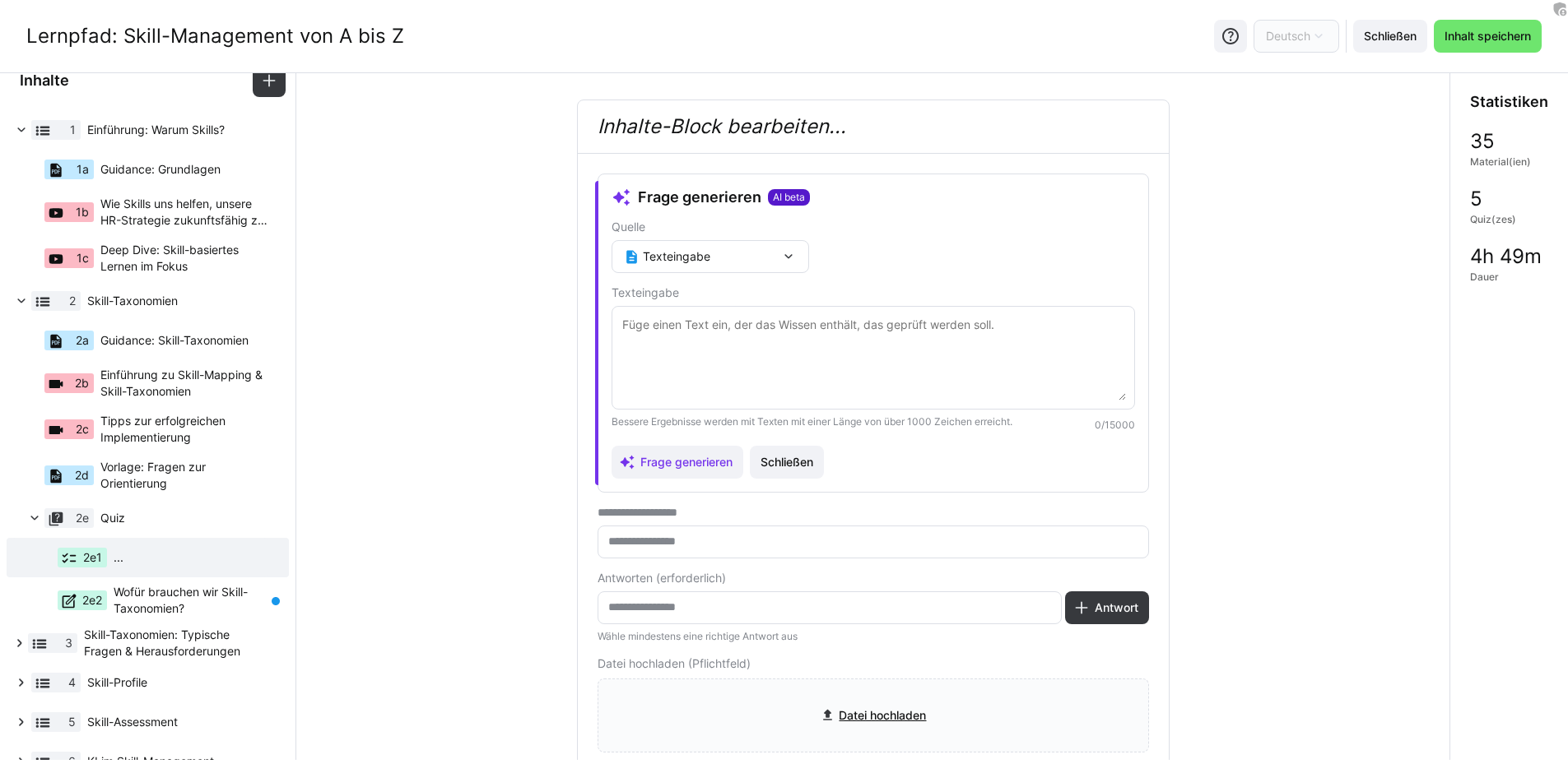
click at [737, 383] on textarea at bounding box center [873, 358] width 505 height 86
paste textarea "Lorem ipsumdol sit Ametc-Adipiscing? Elit Seddo-Eiusmodte inc utla etdoloremagn…"
type textarea "Lorem ipsumdol sit Ametc-Adipiscing? Elit Seddo-Eiusmodte inc utla etdoloremagn…"
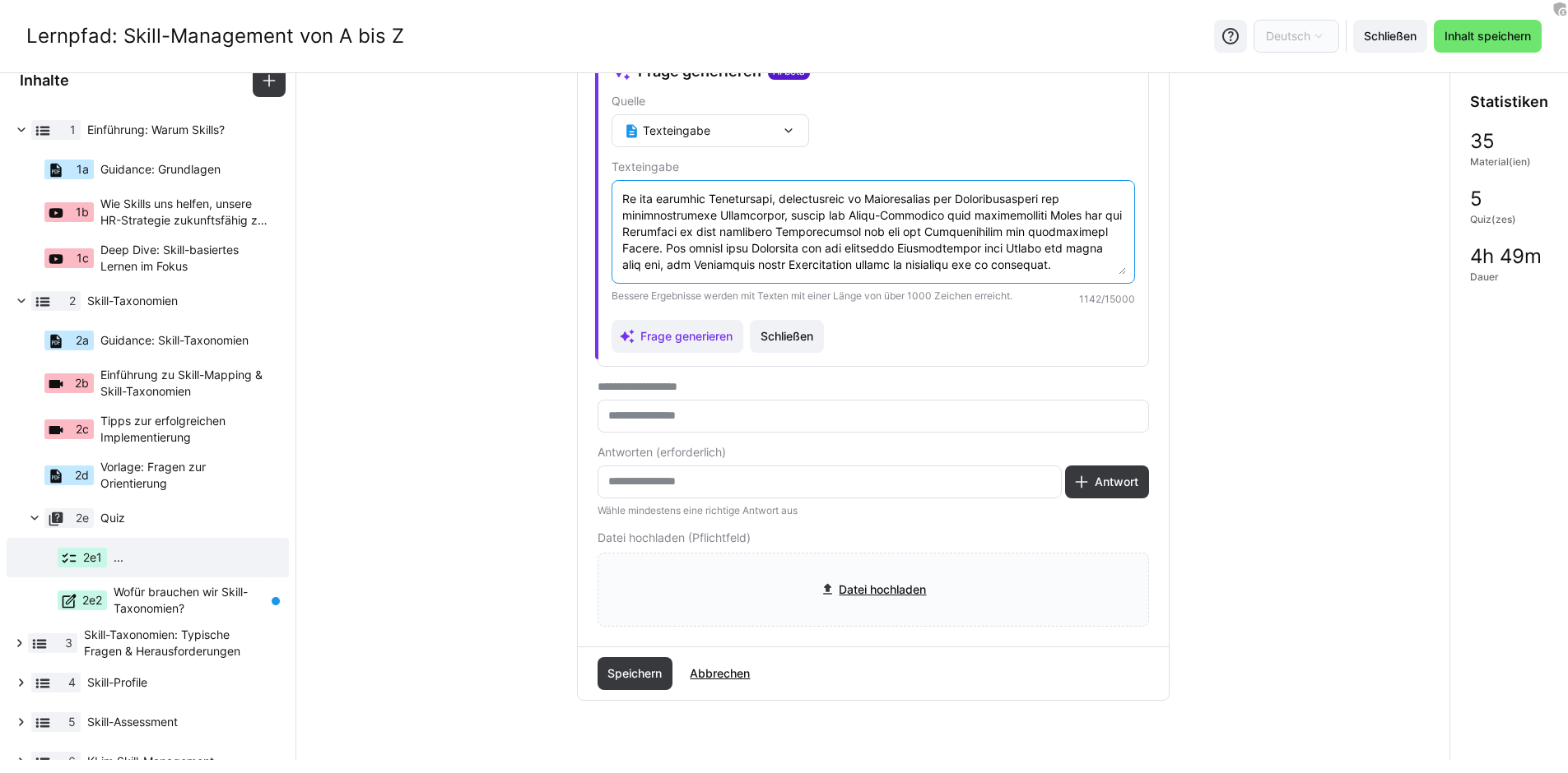
scroll to position [185, 0]
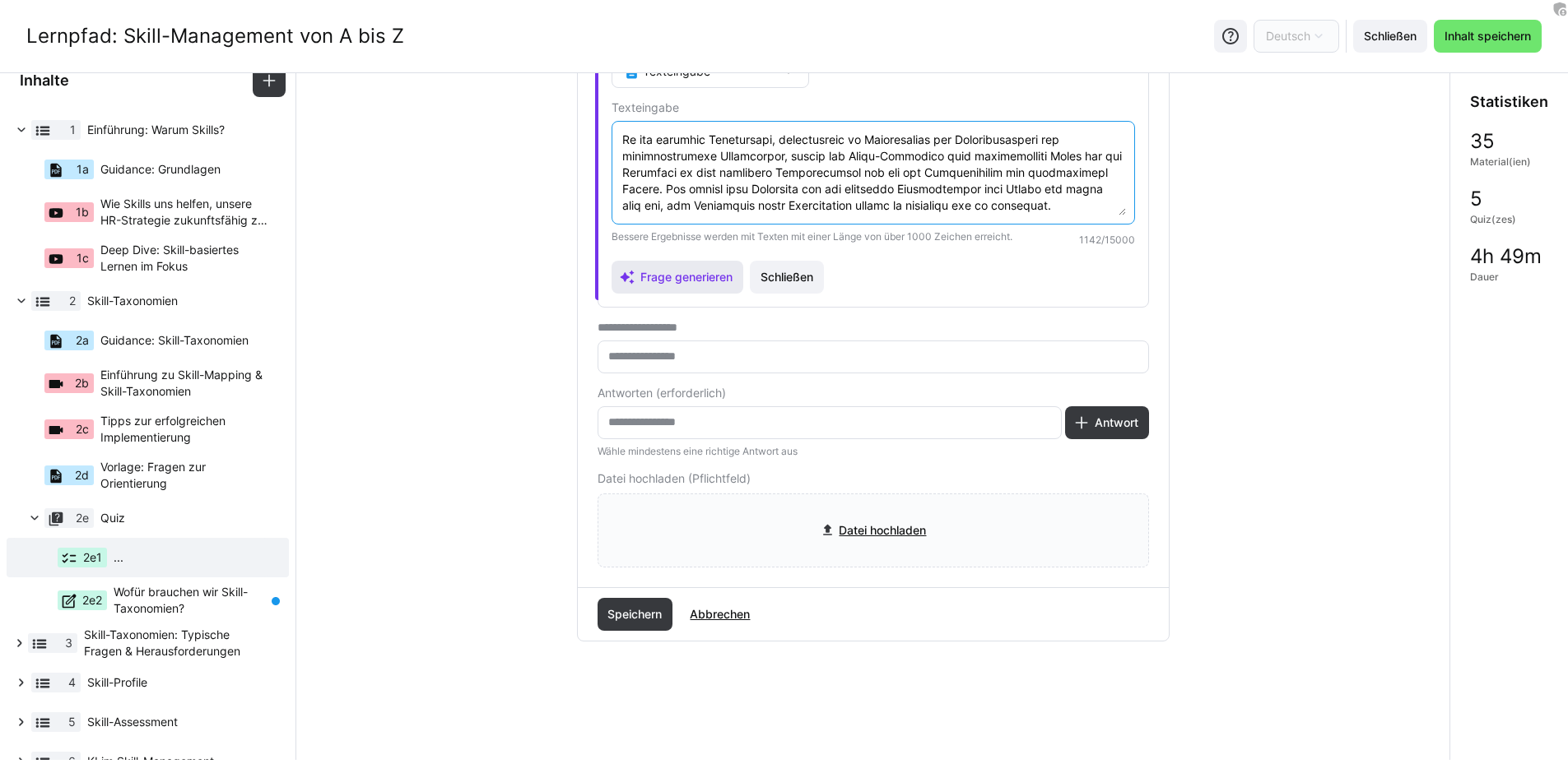
click at [680, 287] on span "Frage generieren" at bounding box center [678, 277] width 133 height 32
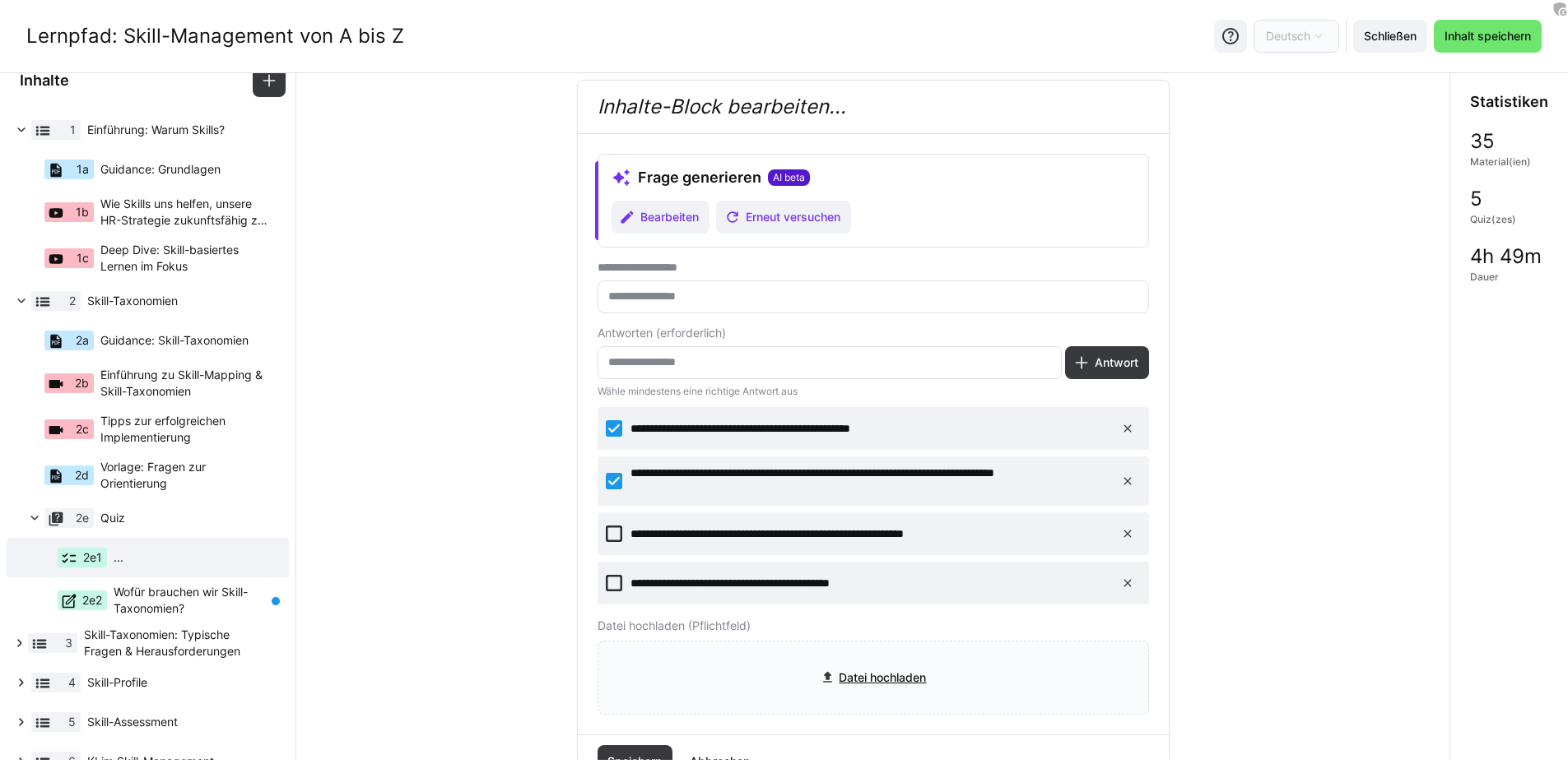
scroll to position [0, 0]
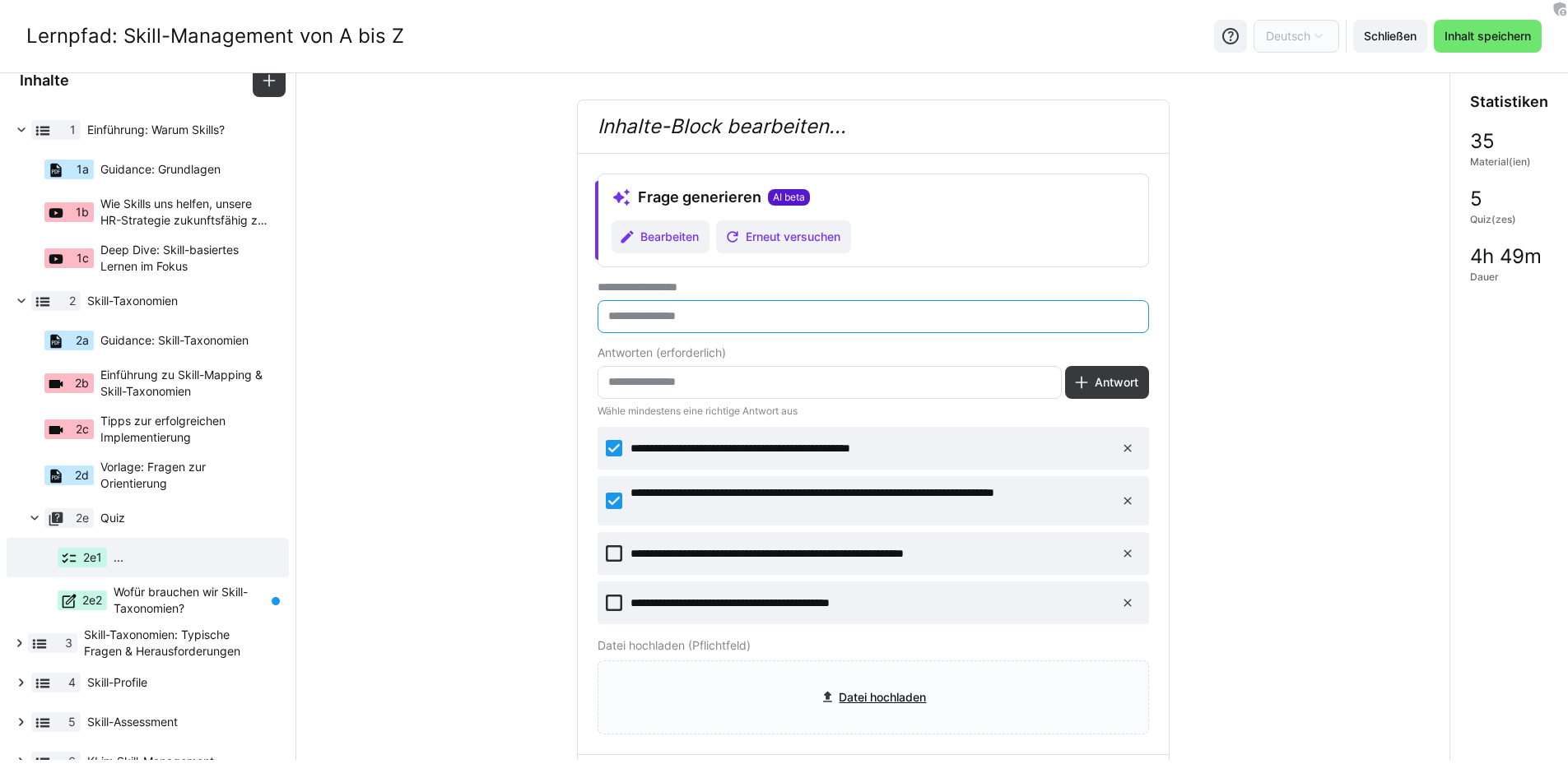
drag, startPoint x: 656, startPoint y: 317, endPoint x: 789, endPoint y: 321, distance: 133.1
click at [789, 321] on input "text" at bounding box center [873, 316] width 534 height 14
click at [856, 318] on input "text" at bounding box center [873, 316] width 534 height 14
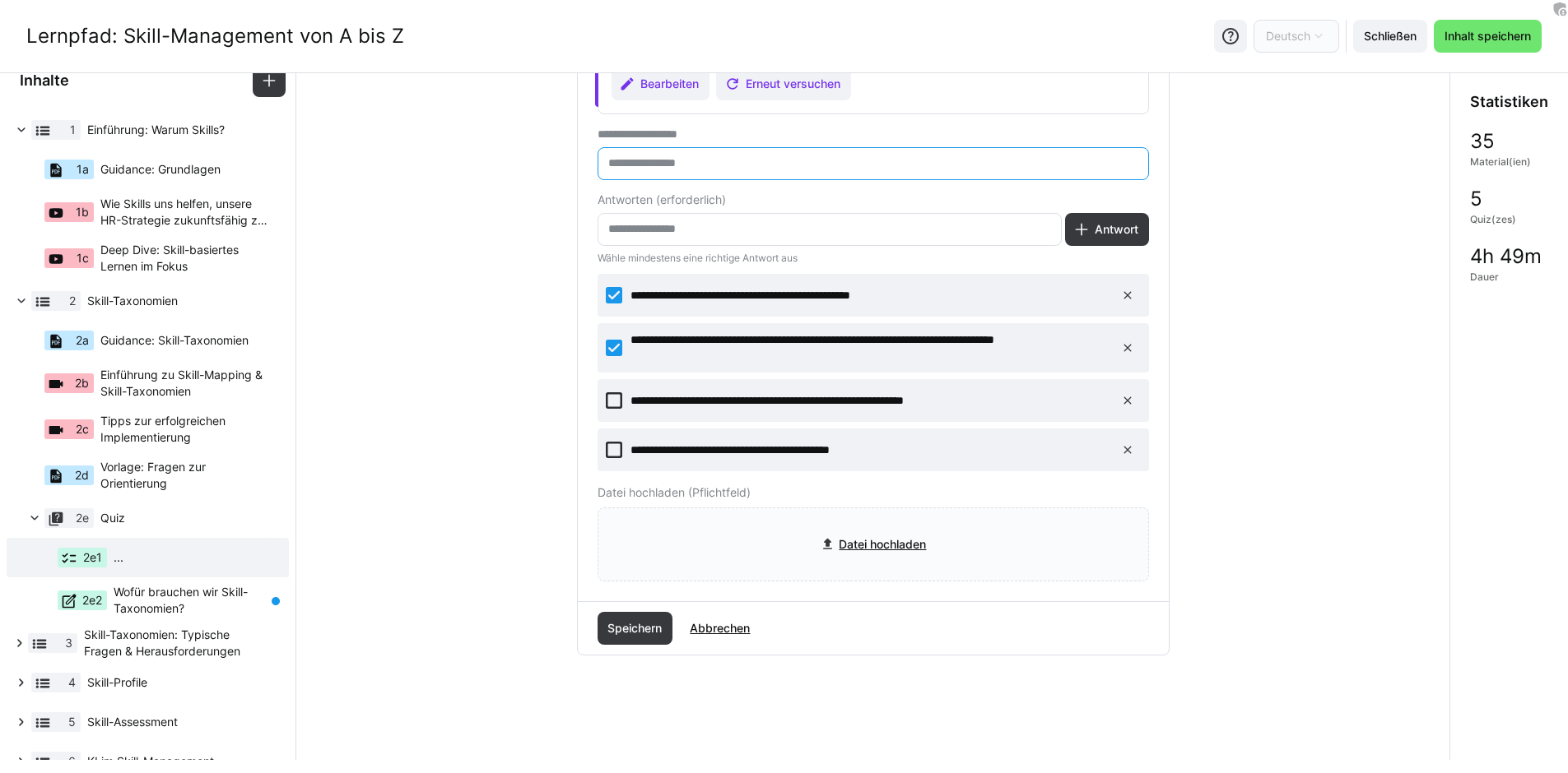
scroll to position [157, 0]
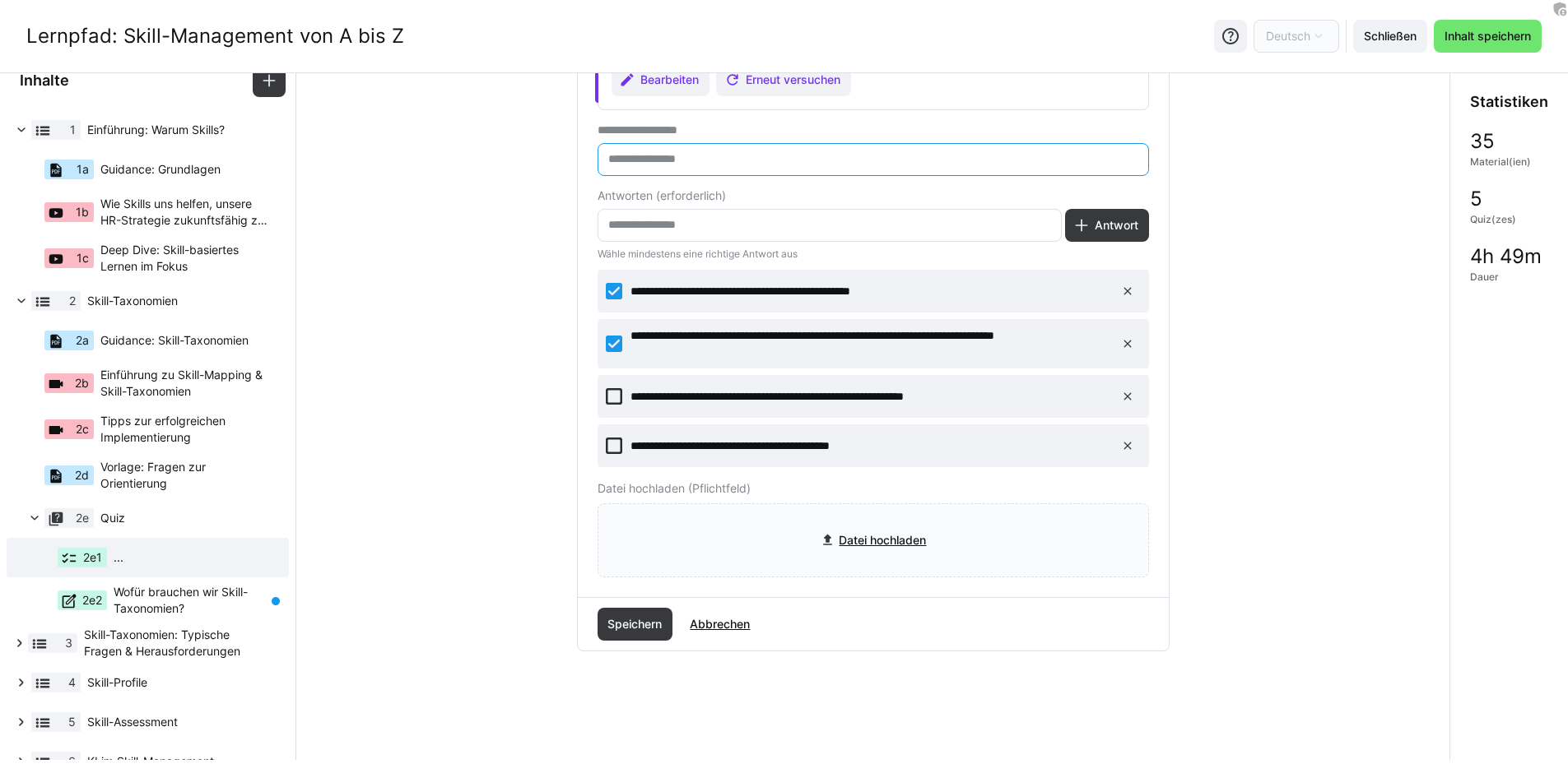
click at [844, 400] on p "**********" at bounding box center [867, 396] width 475 height 16
click at [844, 402] on p "**********" at bounding box center [867, 396] width 475 height 16
click at [640, 622] on span "Speichern" at bounding box center [635, 624] width 59 height 16
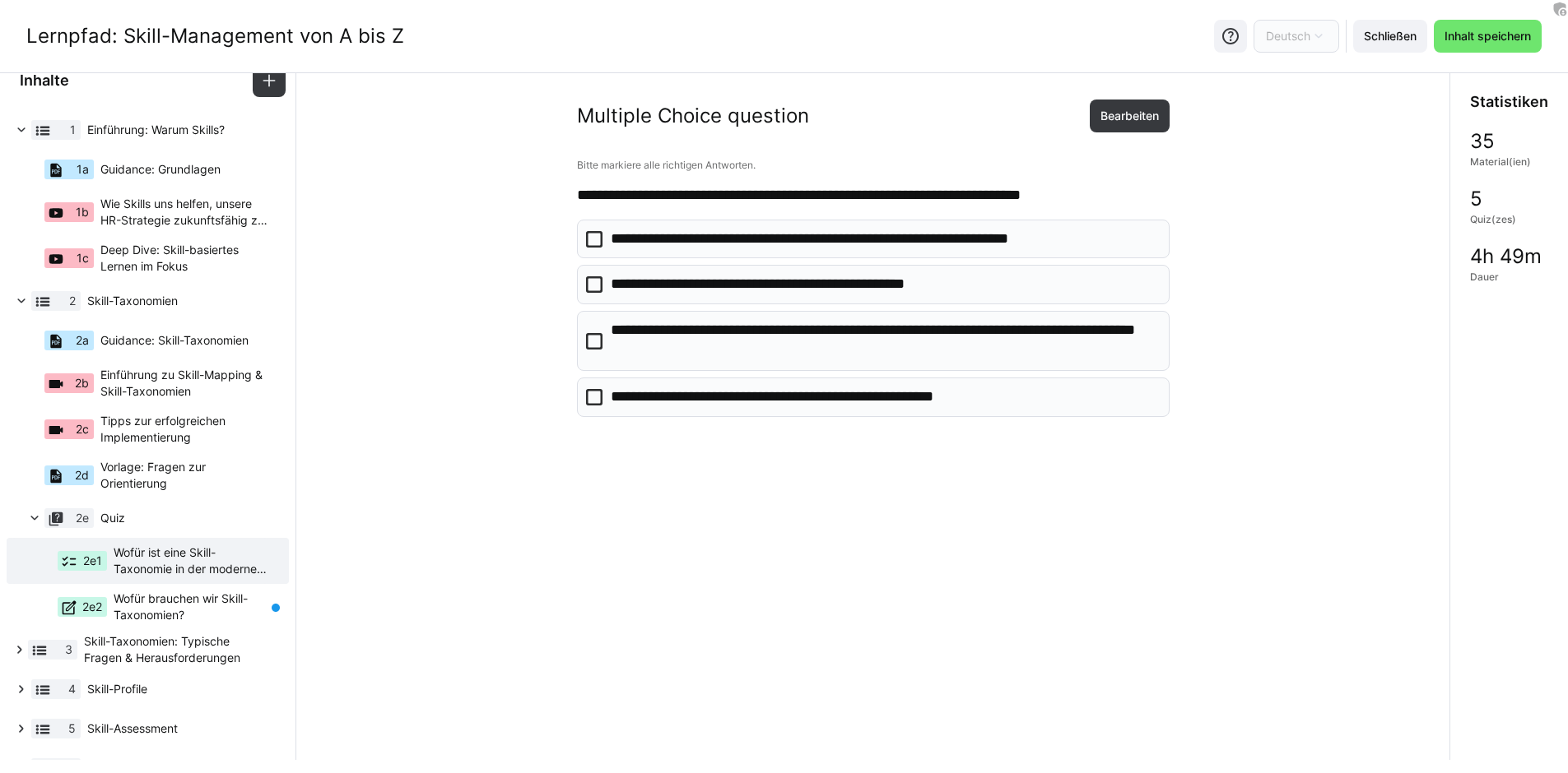
scroll to position [0, 0]
click at [1108, 127] on span "Bearbeiten" at bounding box center [1129, 116] width 79 height 32
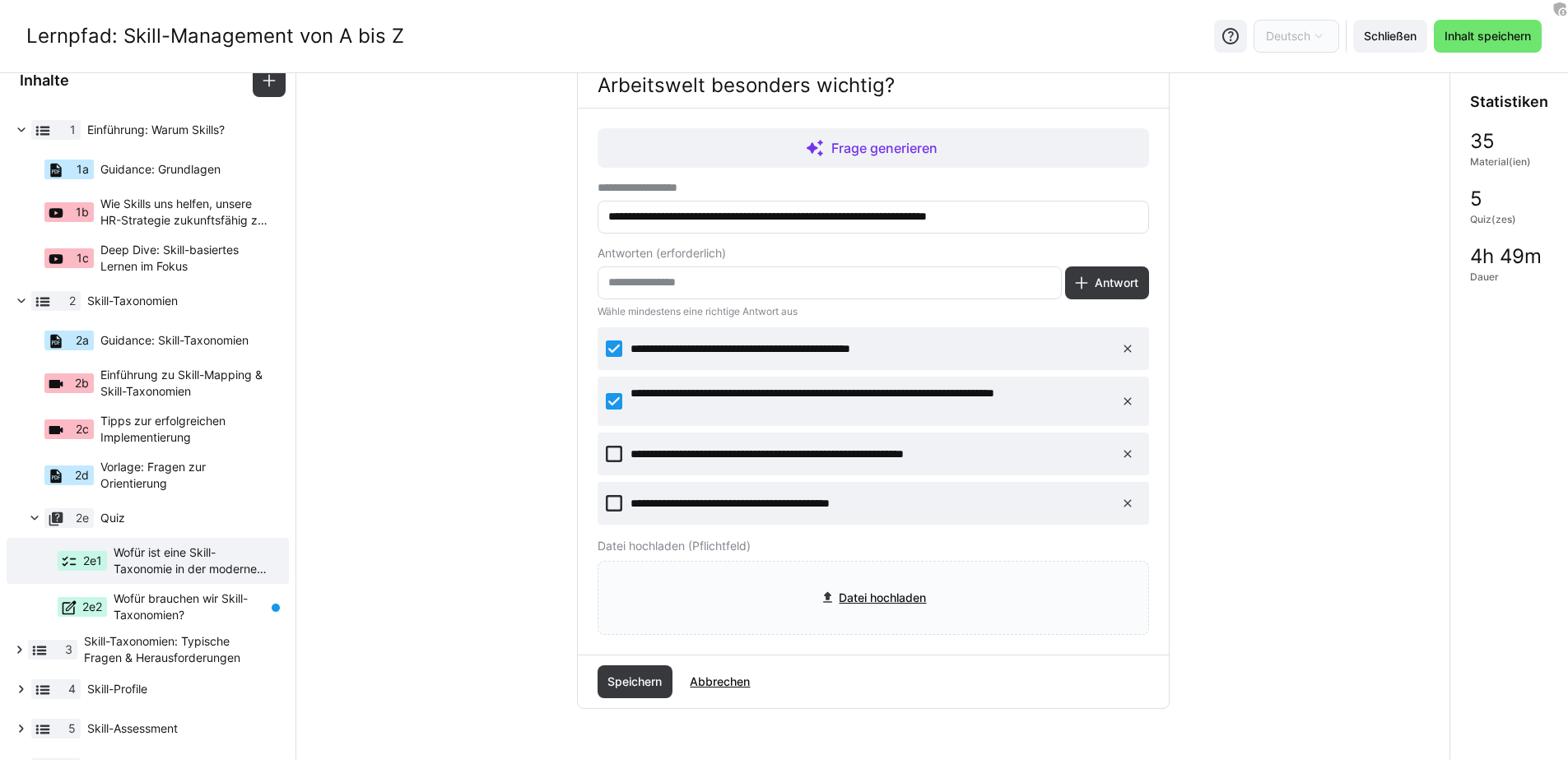
scroll to position [129, 0]
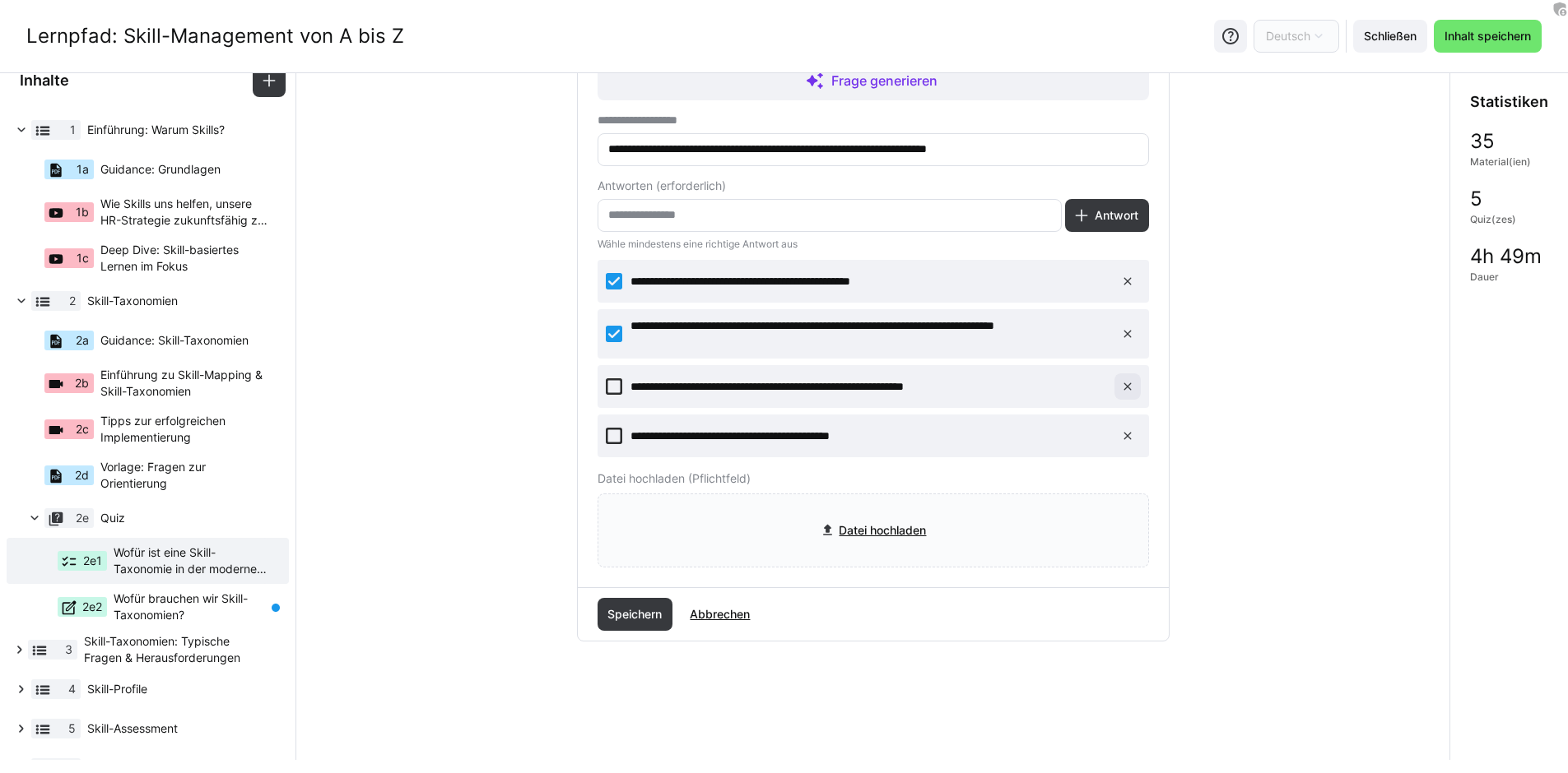
click at [1115, 381] on span at bounding box center [1127, 387] width 27 height 27
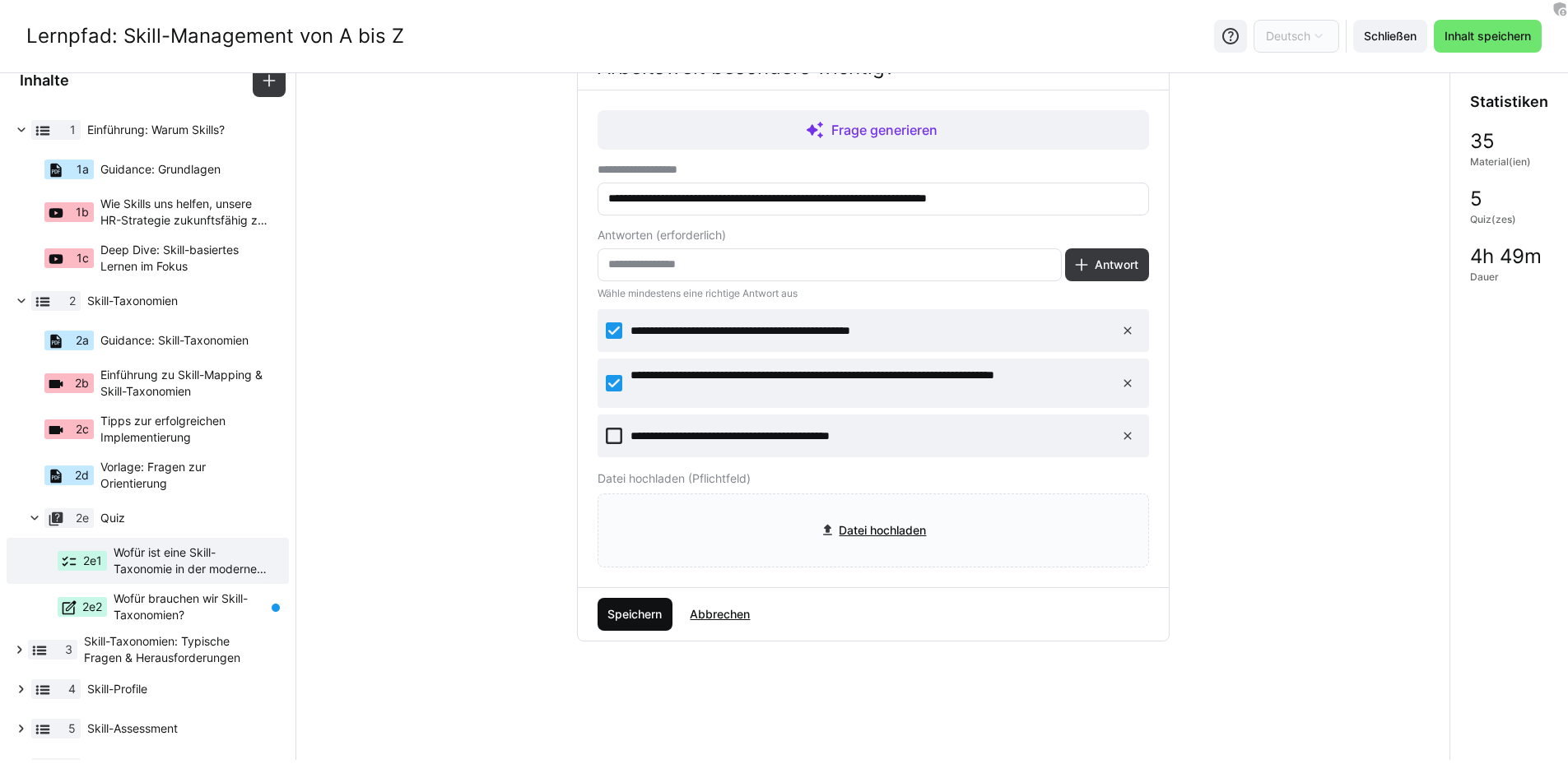
click at [653, 609] on span "Speichern" at bounding box center [635, 613] width 59 height 16
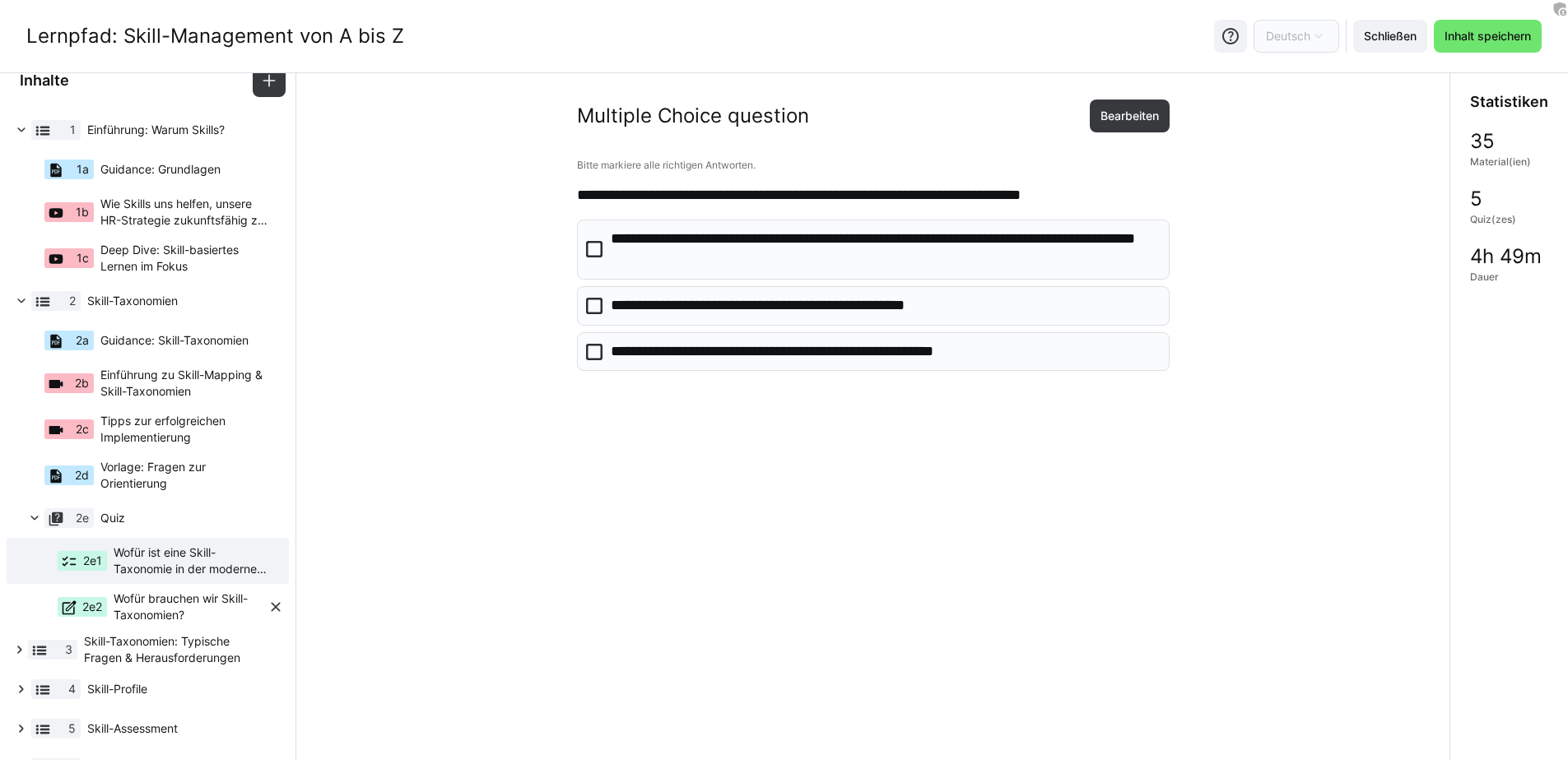
click at [222, 605] on span "Wofür brauchen wir Skill-Taxonomien?" at bounding box center [190, 607] width 154 height 32
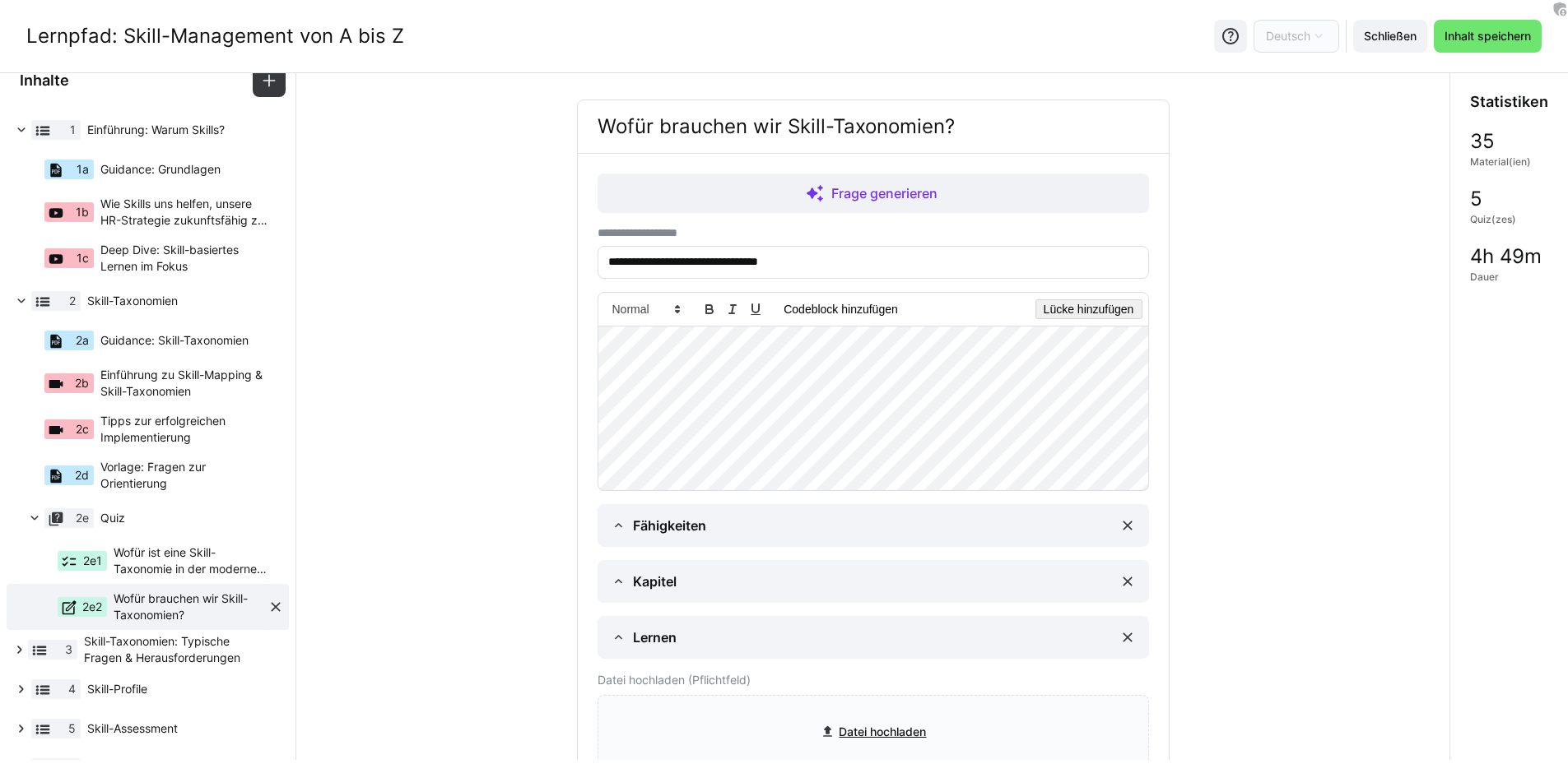
click at [268, 601] on eds-icon at bounding box center [275, 607] width 16 height 16
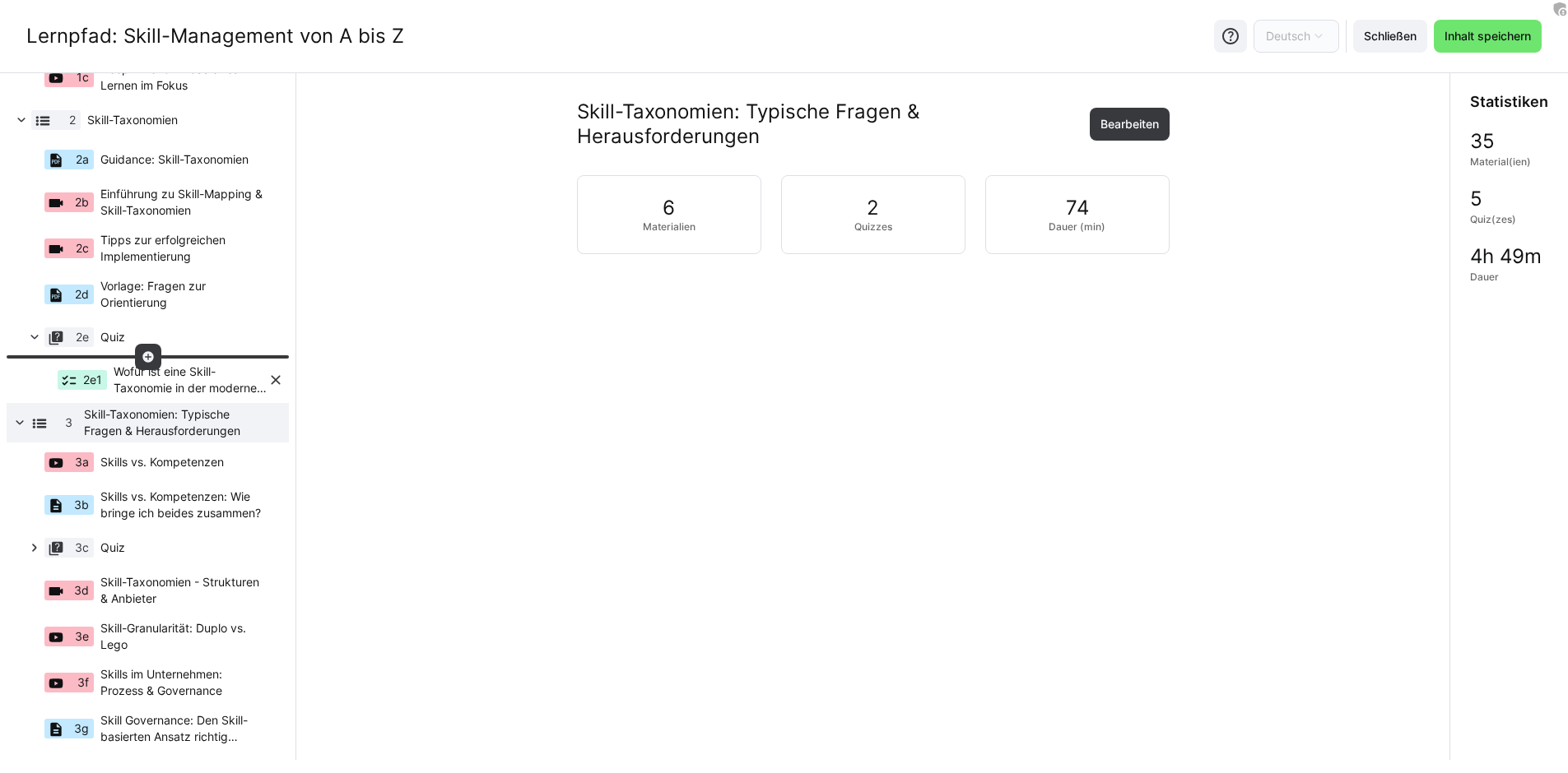
scroll to position [123, 0]
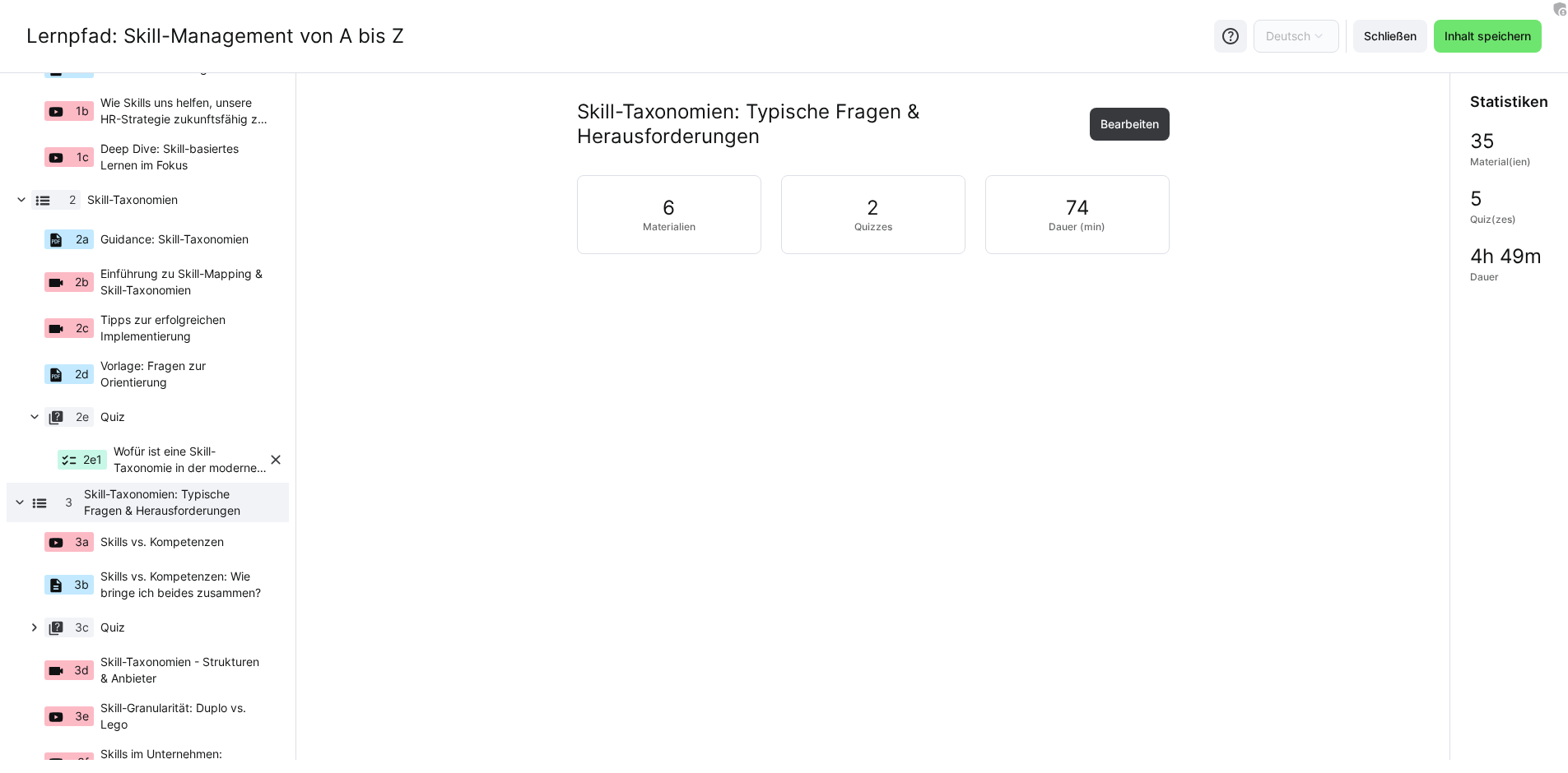
click at [195, 456] on span "Wofür ist eine Skill-Taxonomie in der modernen Arbeitswelt besonders wichtig?" at bounding box center [190, 460] width 154 height 32
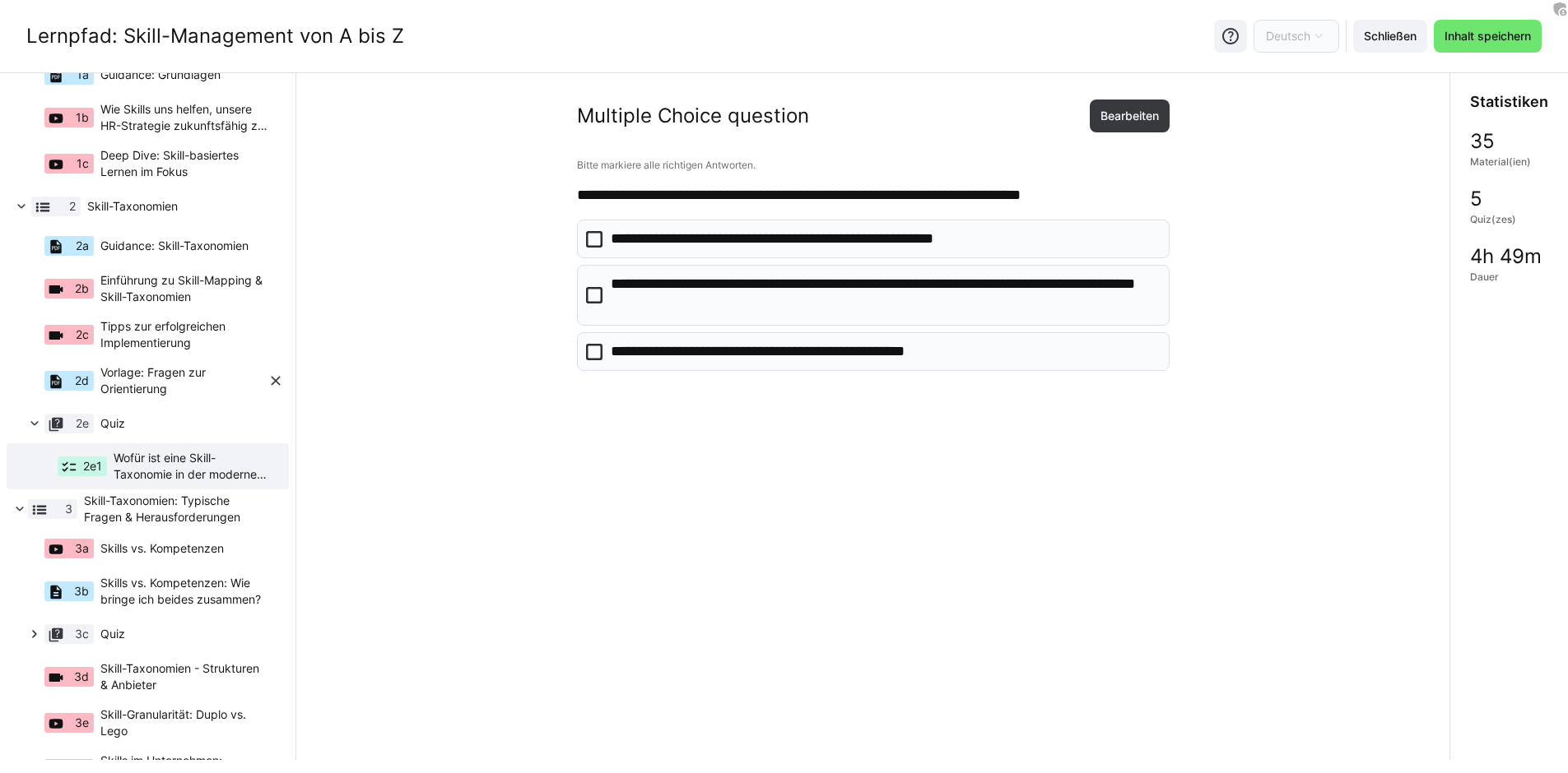
scroll to position [27, 0]
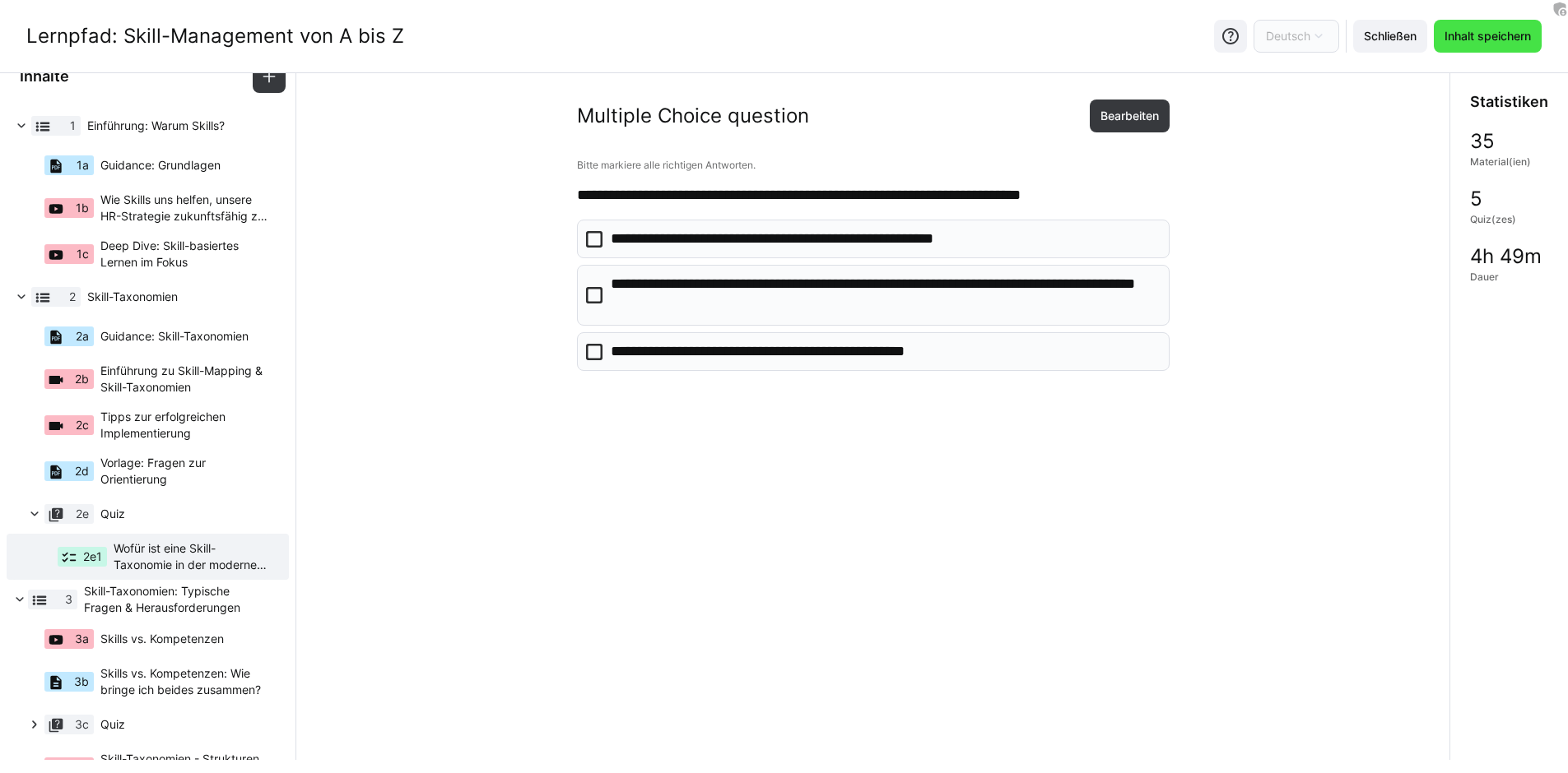
click at [1514, 29] on span "Inhalt speichern" at bounding box center [1488, 35] width 92 height 16
